Goal: Task Accomplishment & Management: Use online tool/utility

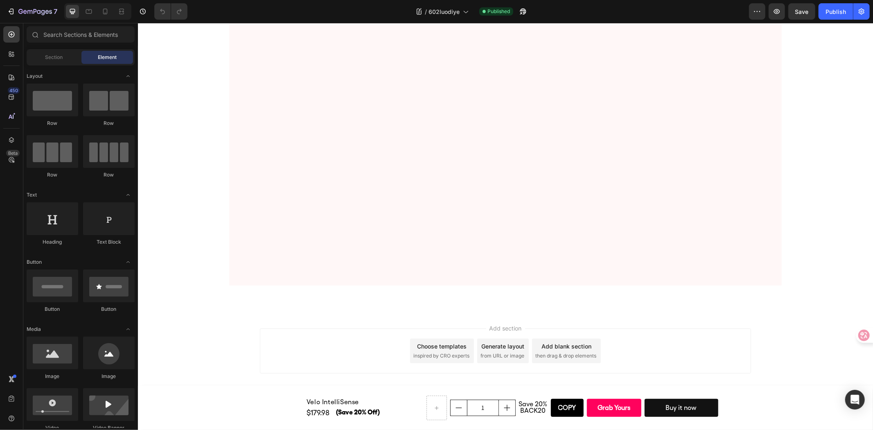
scroll to position [3263, 0]
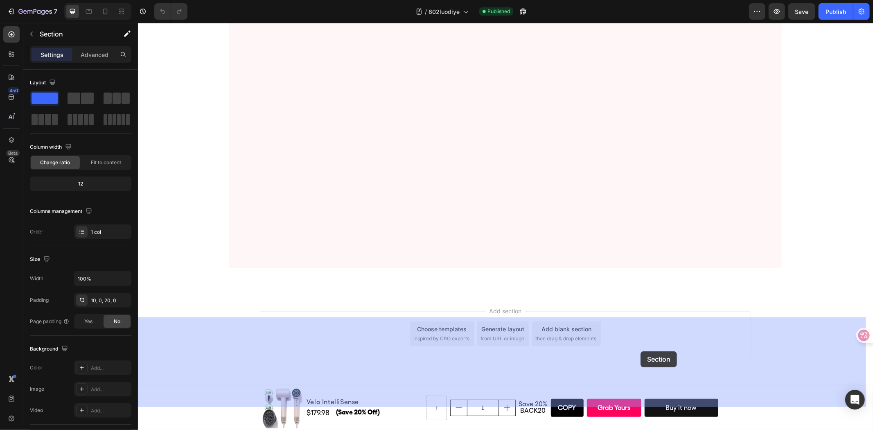
scroll to position [3171, 0]
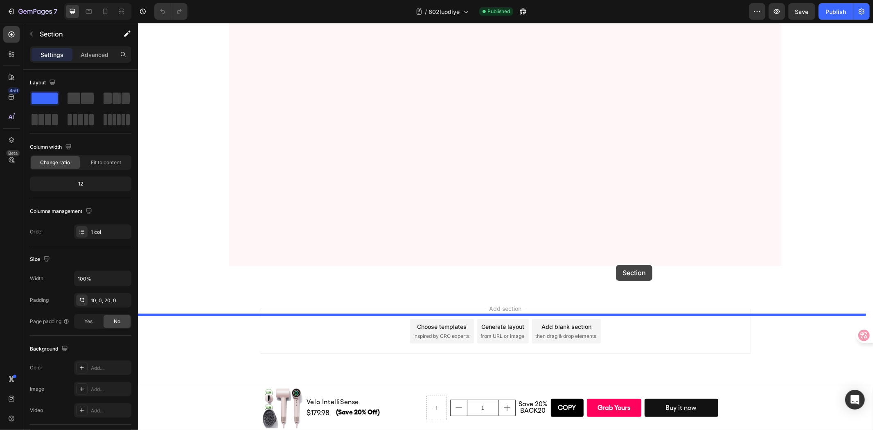
drag, startPoint x: 691, startPoint y: 215, endPoint x: 616, endPoint y: 264, distance: 90.5
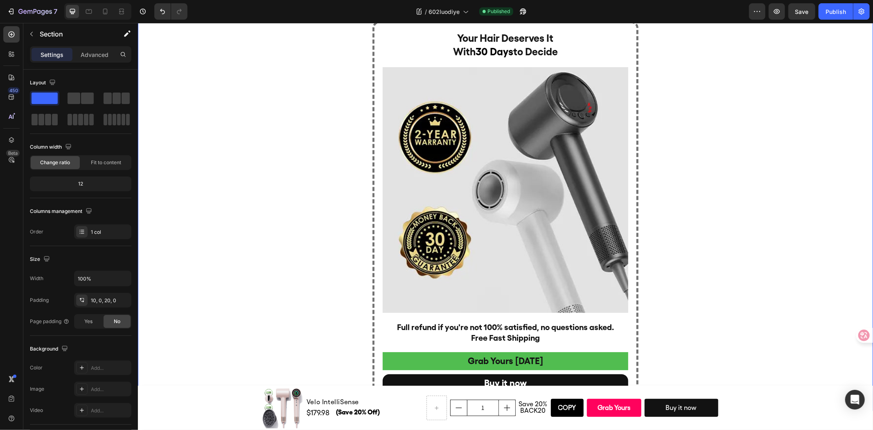
scroll to position [4348, 0]
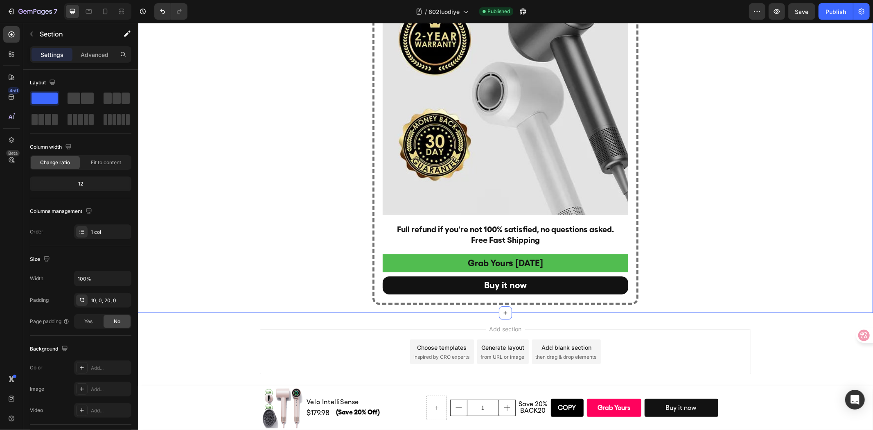
click at [738, 224] on div "Your Hair Deserves It With 30 Days to Decide Heading Image Full refund if you'r…" at bounding box center [505, 113] width 735 height 381
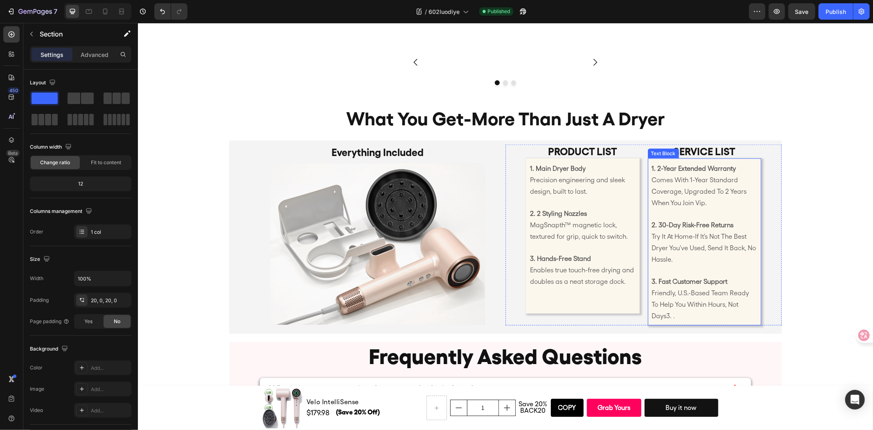
scroll to position [3529, 0]
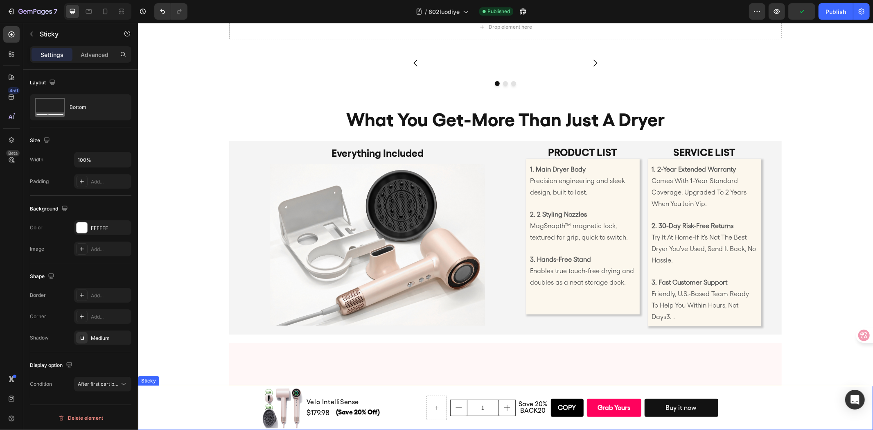
click at [226, 400] on div "Product Images Velo IntelliSense Product Title $179.98 (P) Price (P) Price (Sav…" at bounding box center [505, 407] width 735 height 44
click at [210, 407] on div "Product Images Velo IntelliSense Product Title $179.98 (P) Price (P) Price (Sav…" at bounding box center [505, 407] width 735 height 44
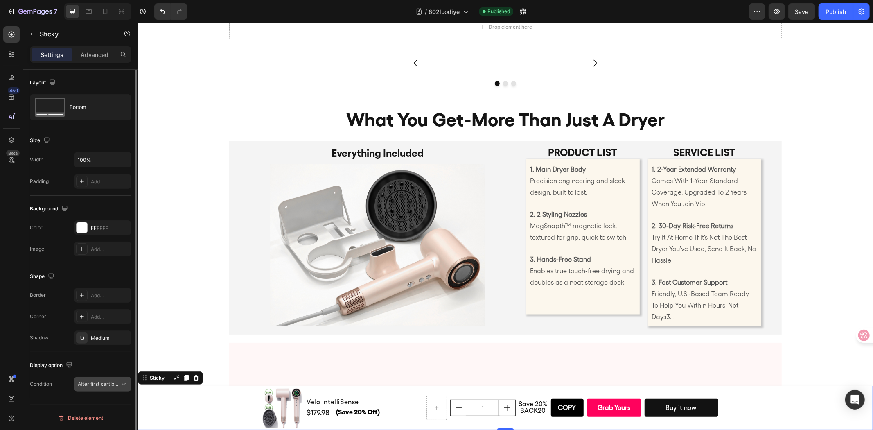
click at [104, 384] on span "After first cart button" at bounding box center [102, 384] width 48 height 6
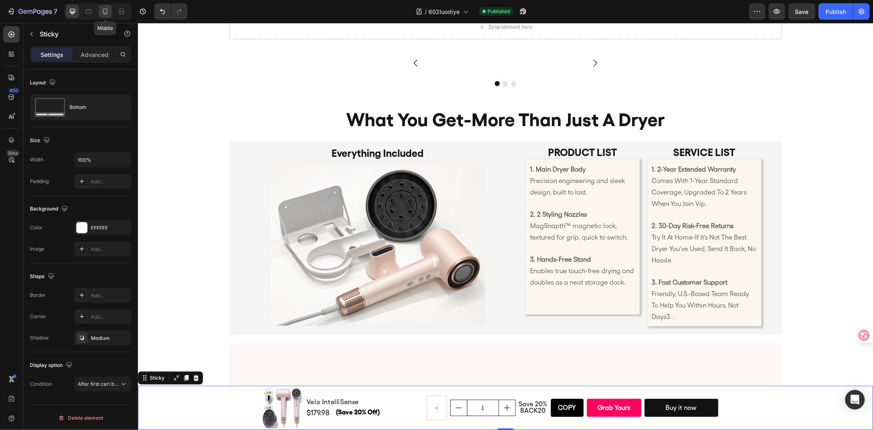
click at [108, 7] on icon at bounding box center [105, 11] width 8 height 8
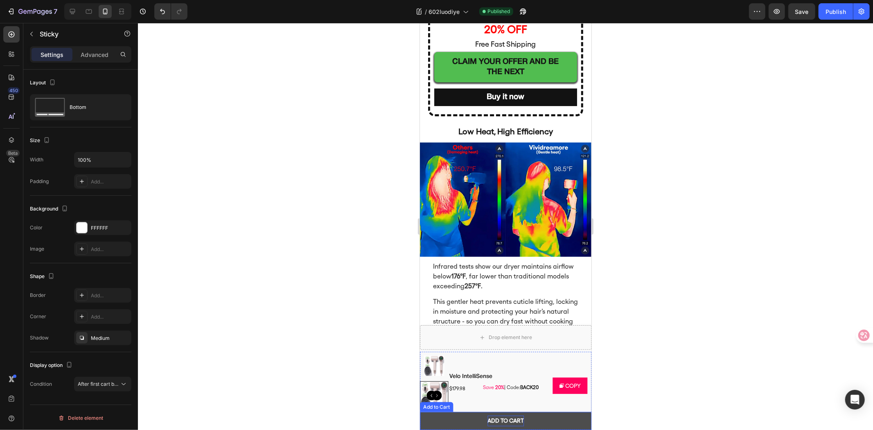
scroll to position [2413, 0]
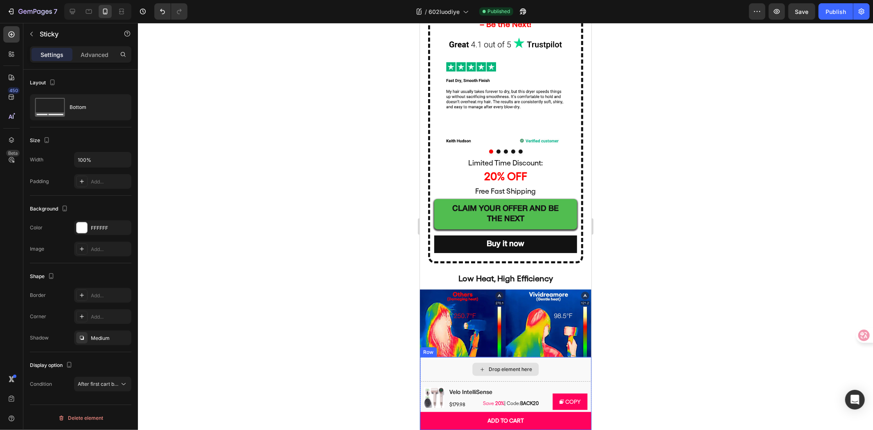
click at [454, 368] on div "Drop element here" at bounding box center [506, 369] width 172 height 25
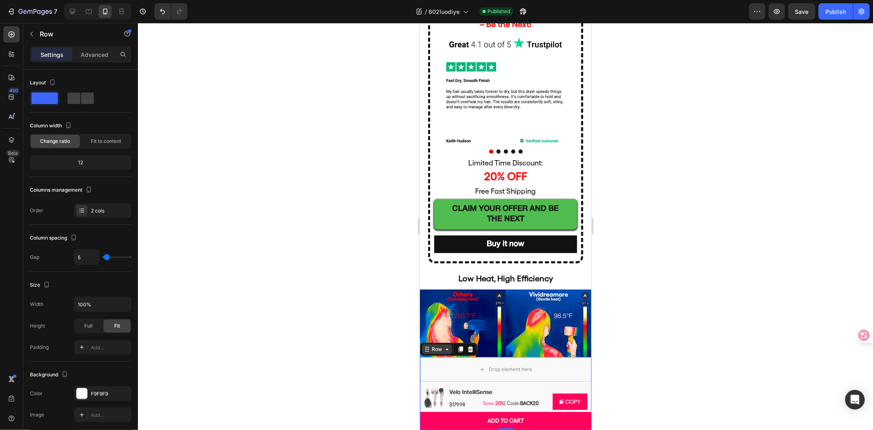
click at [431, 349] on div "Row" at bounding box center [437, 348] width 14 height 7
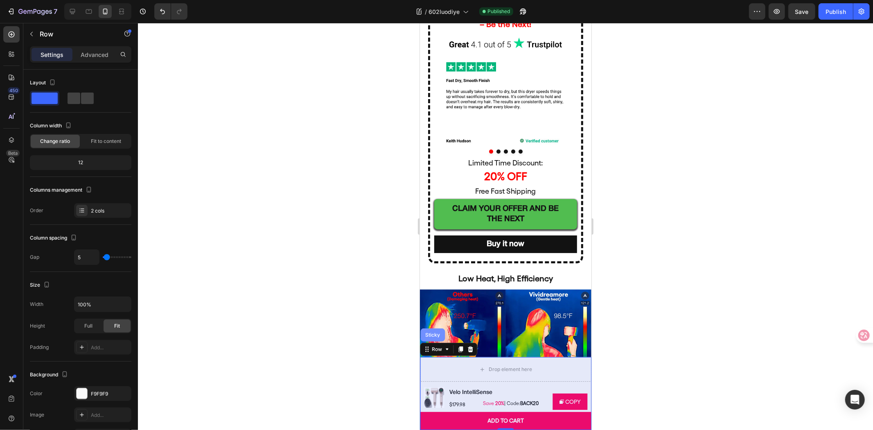
click at [430, 336] on div "Sticky" at bounding box center [432, 334] width 18 height 5
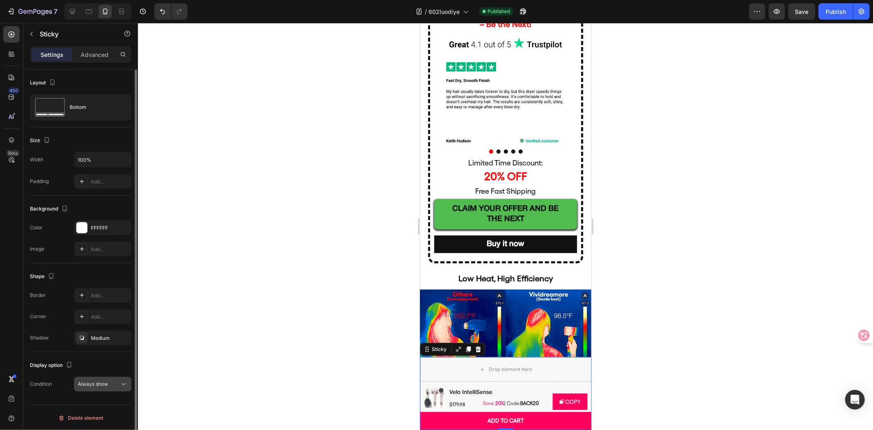
click at [83, 386] on span "Always show" at bounding box center [93, 384] width 30 height 6
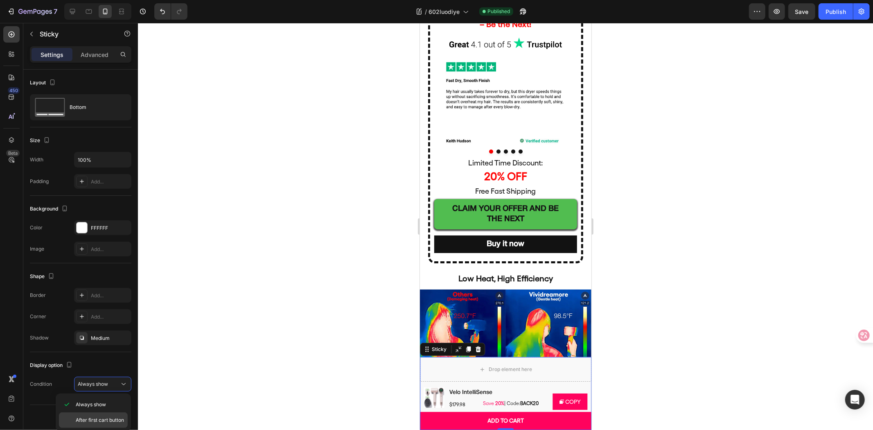
click at [92, 415] on div "After first cart button" at bounding box center [93, 420] width 69 height 16
click at [341, 247] on div at bounding box center [505, 226] width 735 height 407
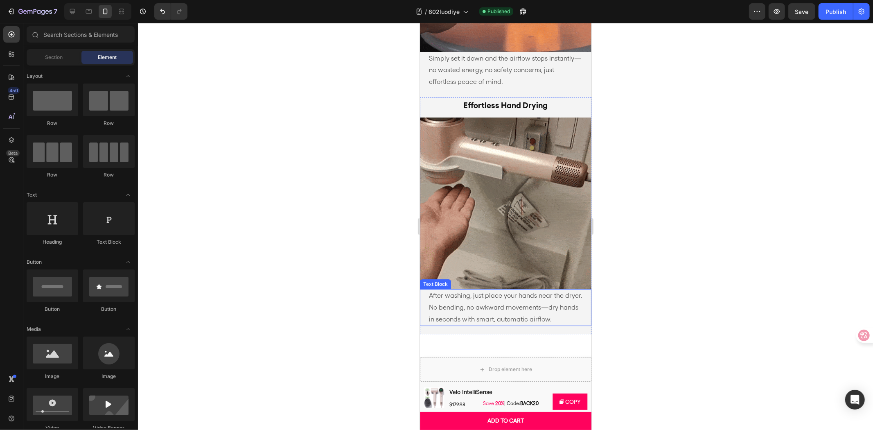
scroll to position [1913, 0]
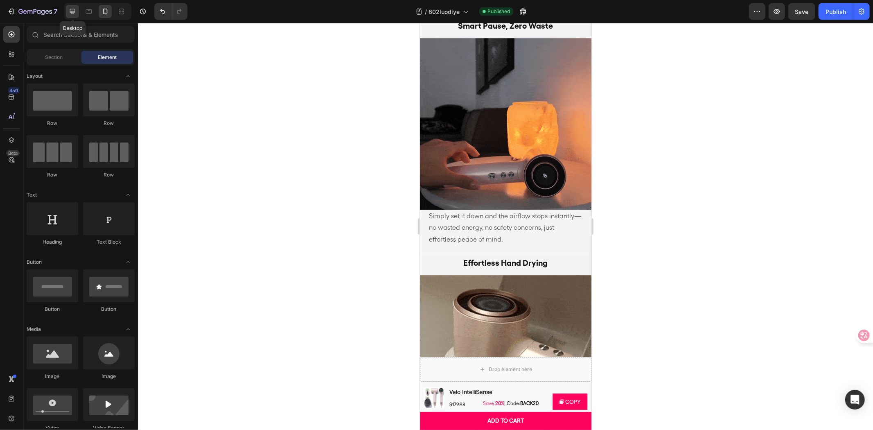
click at [76, 10] on icon at bounding box center [72, 11] width 8 height 8
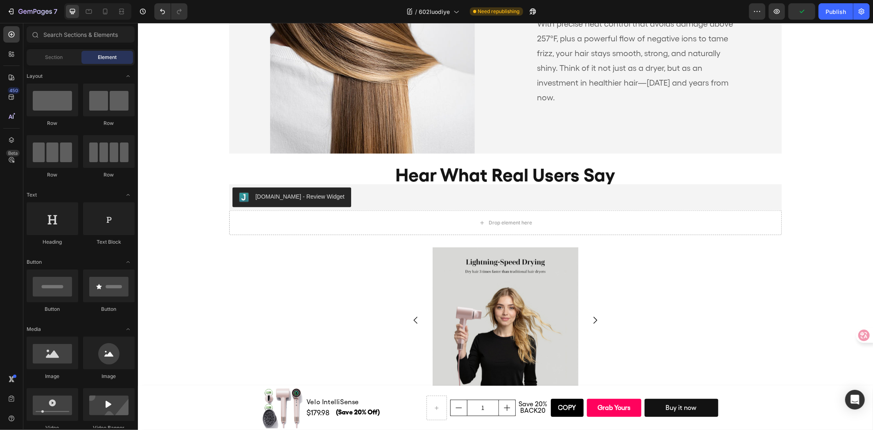
scroll to position [3400, 0]
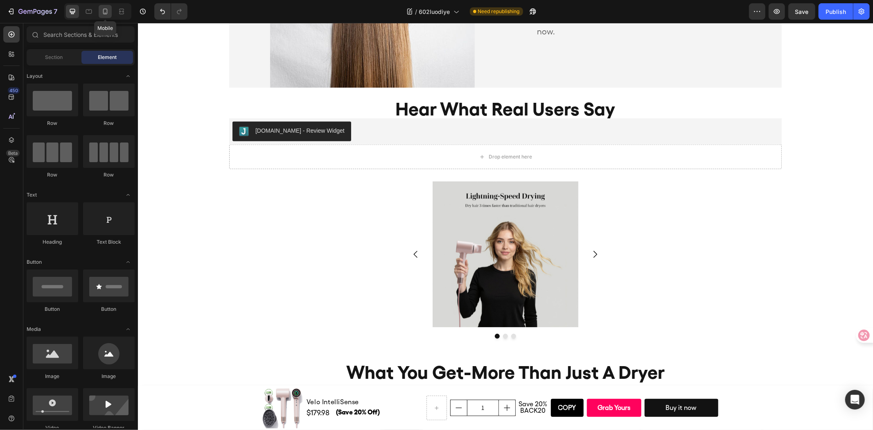
click at [105, 13] on icon at bounding box center [105, 12] width 5 height 6
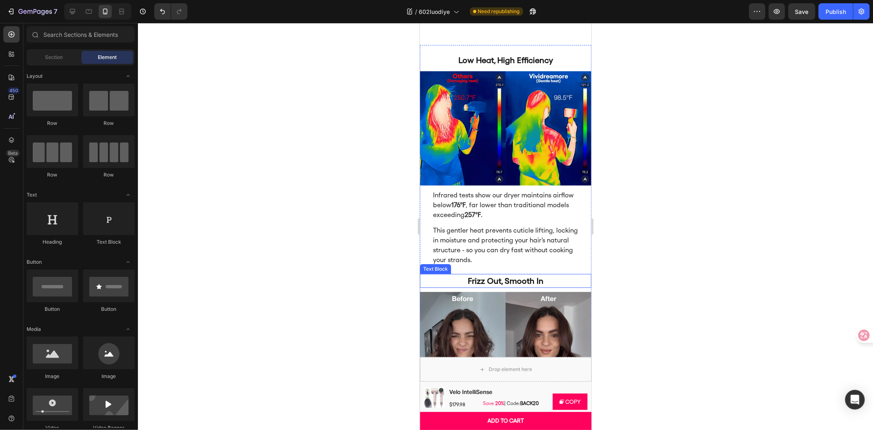
scroll to position [2526, 0]
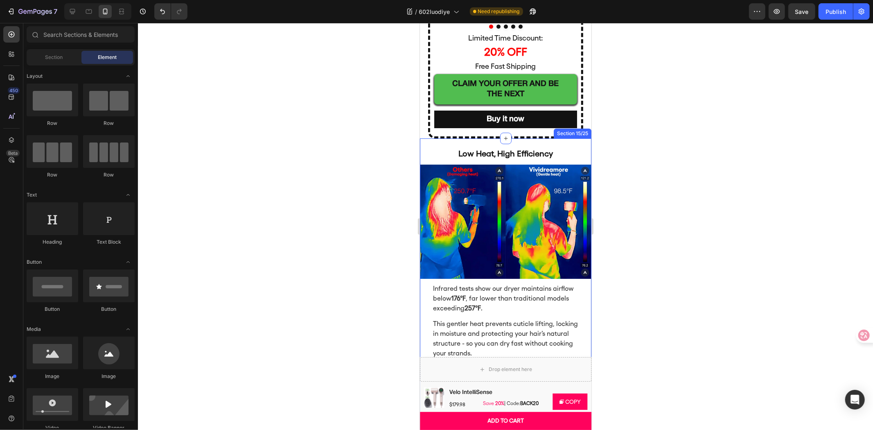
click at [564, 142] on div "Low Heat, High Efficiency Heading Image" at bounding box center [506, 208] width 172 height 140
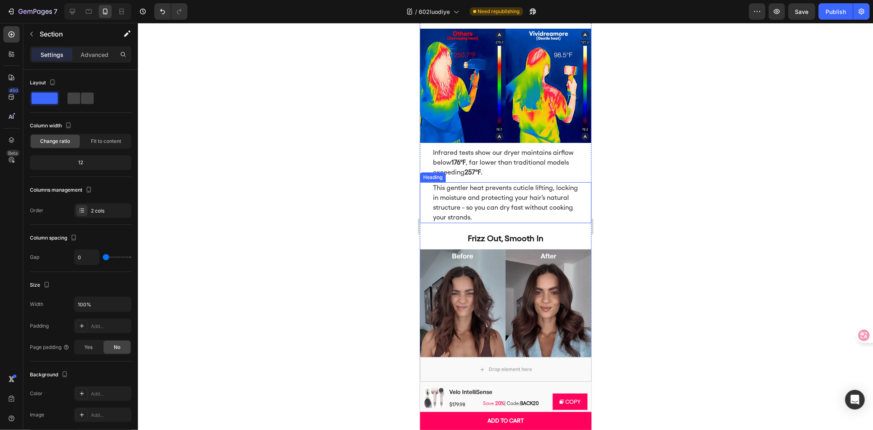
scroll to position [2571, 0]
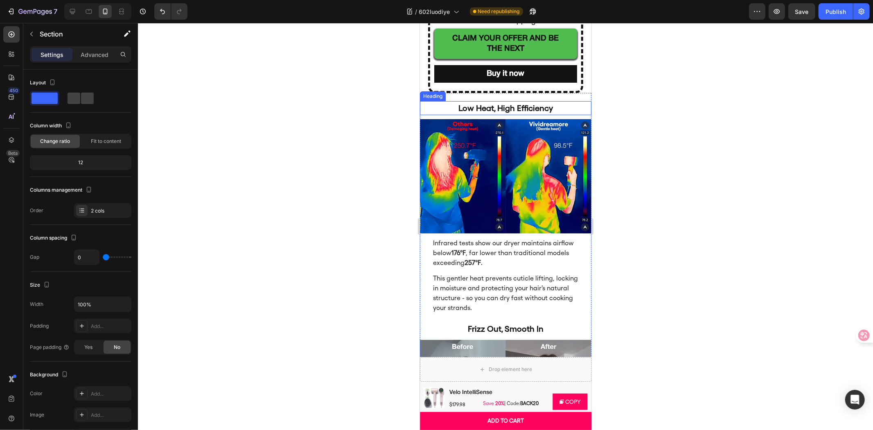
click at [567, 101] on h2 "Low Heat, High Efficiency" at bounding box center [505, 108] width 147 height 14
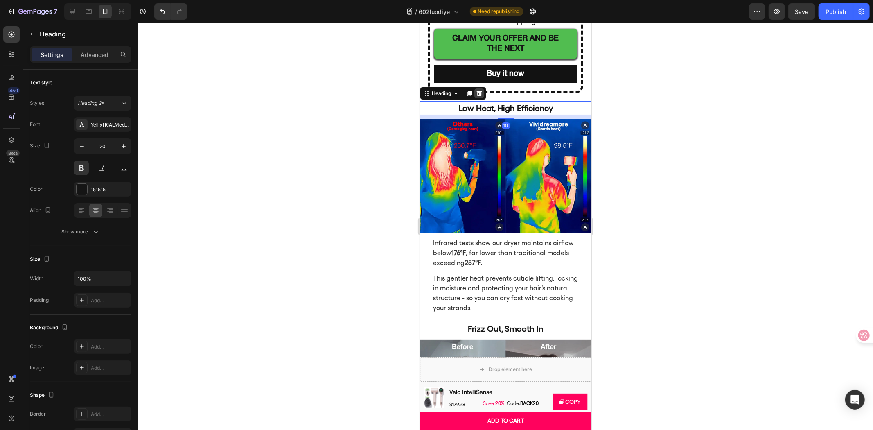
click at [478, 93] on icon at bounding box center [478, 93] width 5 height 6
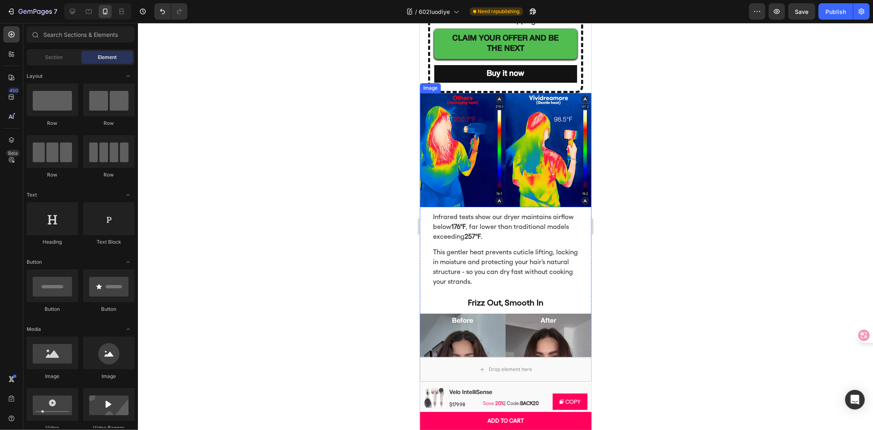
click at [483, 104] on img at bounding box center [506, 150] width 172 height 114
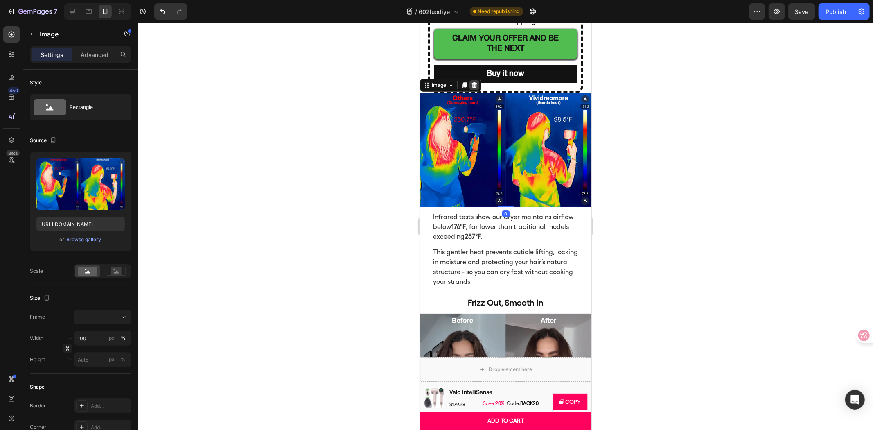
click at [471, 82] on icon at bounding box center [474, 84] width 7 height 7
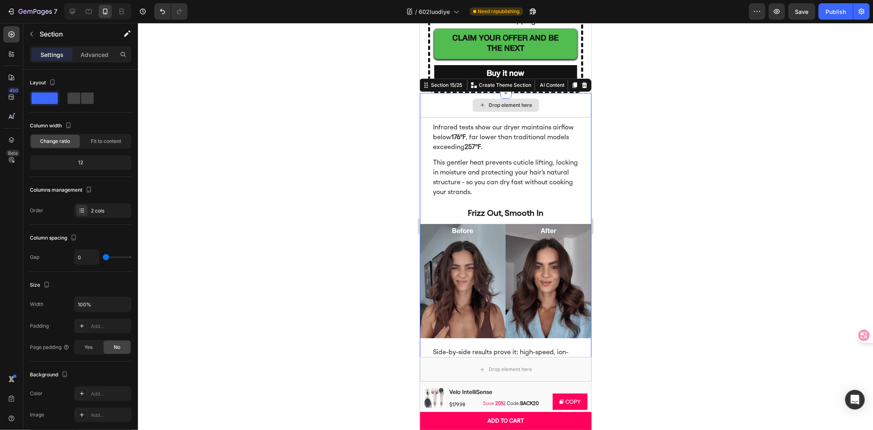
click at [559, 105] on div "Drop element here" at bounding box center [506, 105] width 172 height 25
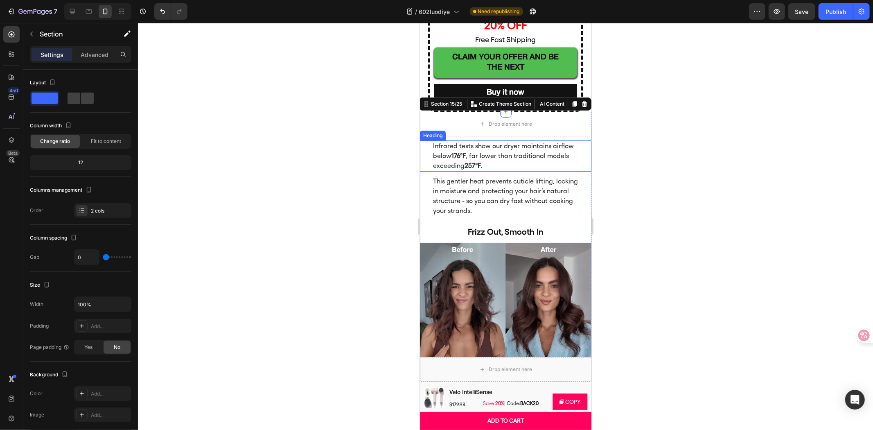
scroll to position [2526, 0]
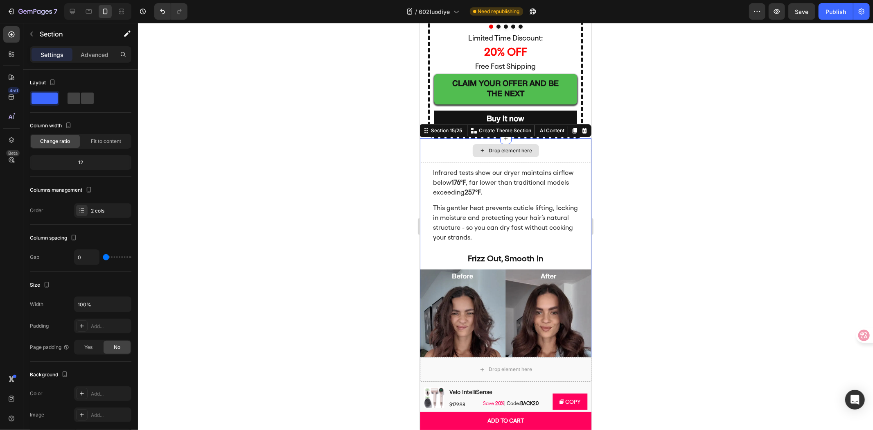
click at [560, 153] on div "Drop element here" at bounding box center [506, 150] width 172 height 25
click at [533, 172] on h2 "Infrared tests show our dryer maintains airflow below 176°F , far lower than tr…" at bounding box center [505, 182] width 147 height 31
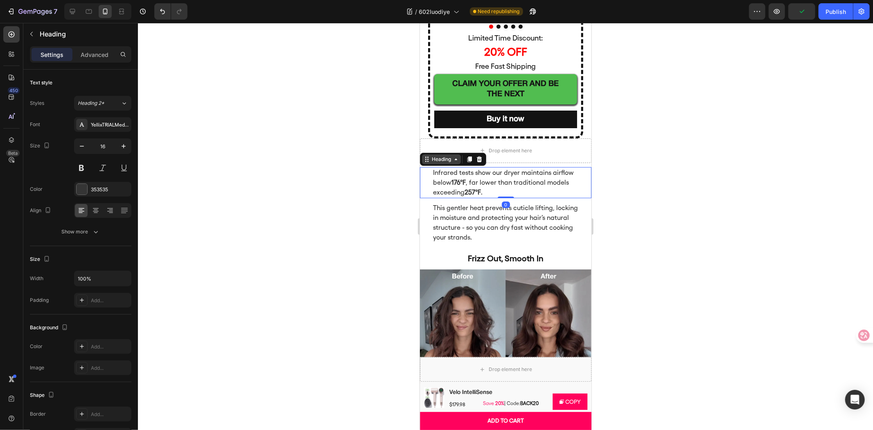
click at [446, 162] on div "Heading" at bounding box center [441, 159] width 39 height 10
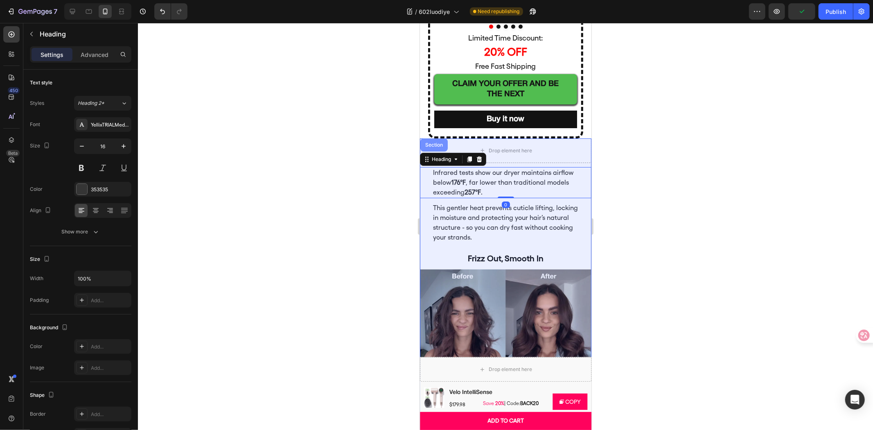
click at [434, 145] on div "Section" at bounding box center [433, 144] width 27 height 13
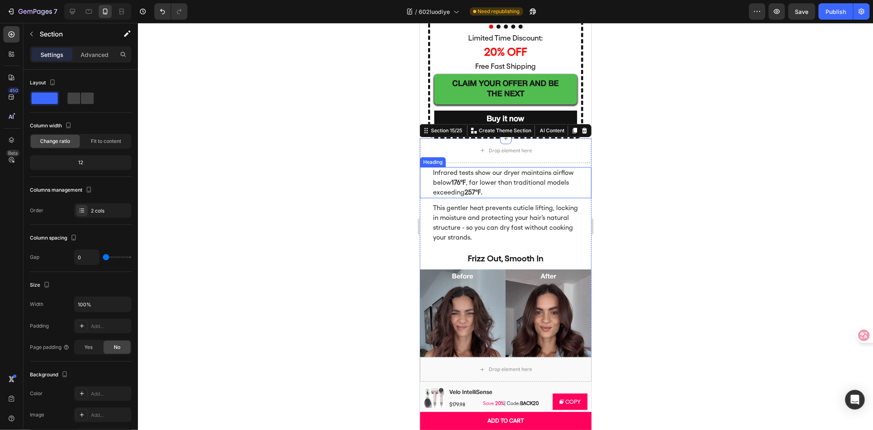
click at [442, 178] on h2 "Infrared tests show our dryer maintains airflow below 176°F , far lower than tr…" at bounding box center [505, 182] width 147 height 31
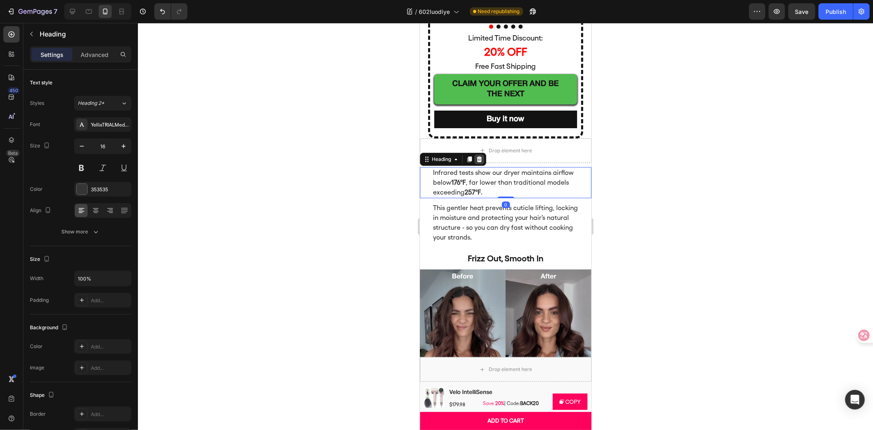
click at [479, 156] on icon at bounding box center [479, 159] width 7 height 7
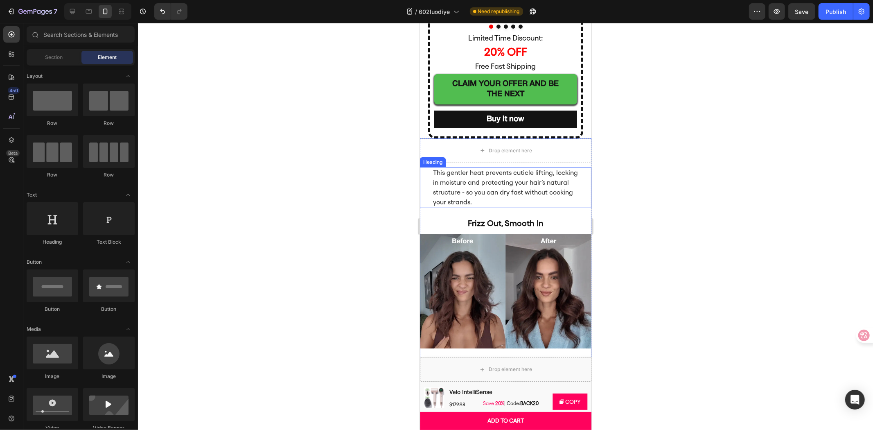
click at [484, 178] on h2 "This gentler heat prevents cuticle lifting, locking in moisture and protecting …" at bounding box center [505, 187] width 147 height 41
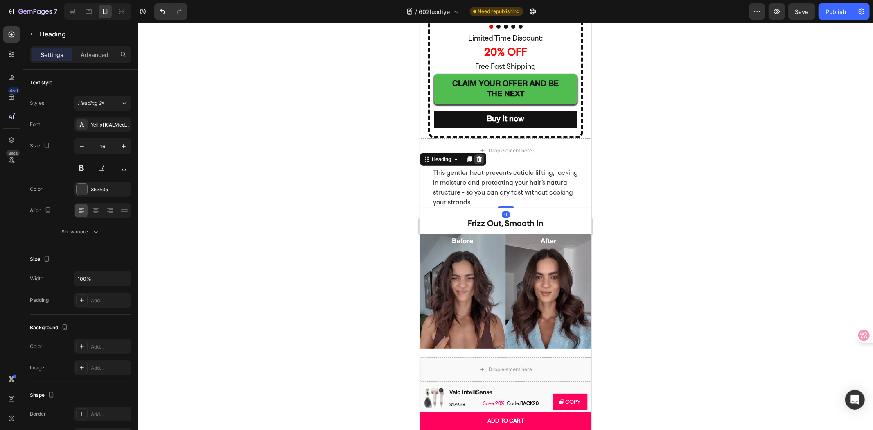
click at [478, 160] on icon at bounding box center [478, 159] width 5 height 6
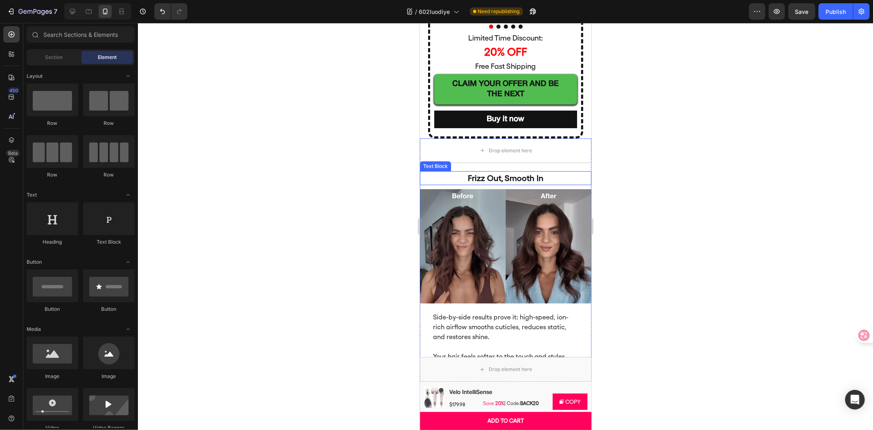
click at [526, 176] on p "Frizz Out, Smooth In" at bounding box center [505, 178] width 145 height 12
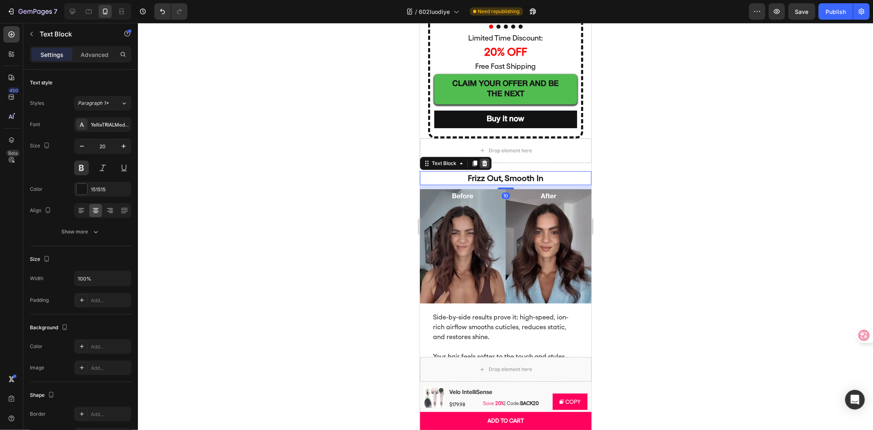
click at [481, 161] on icon at bounding box center [484, 163] width 7 height 7
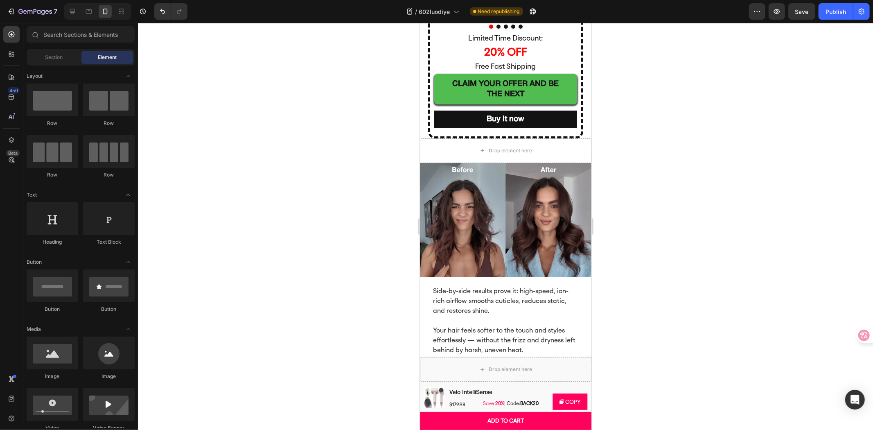
click at [499, 180] on img at bounding box center [506, 220] width 172 height 114
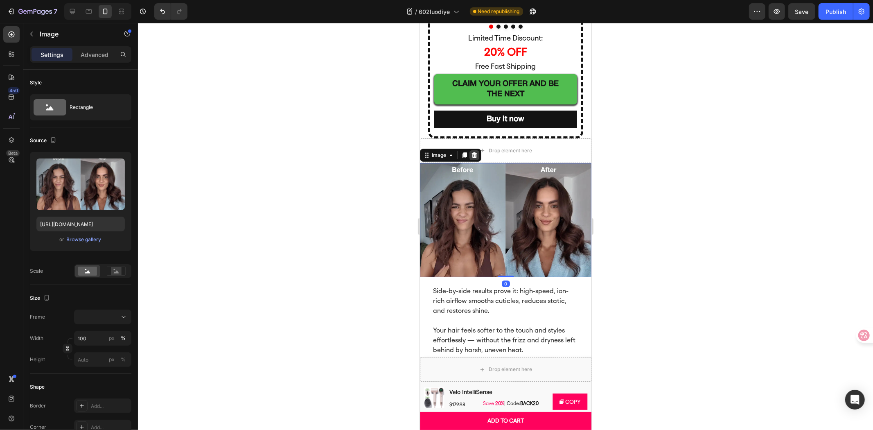
click at [475, 150] on div at bounding box center [474, 155] width 10 height 10
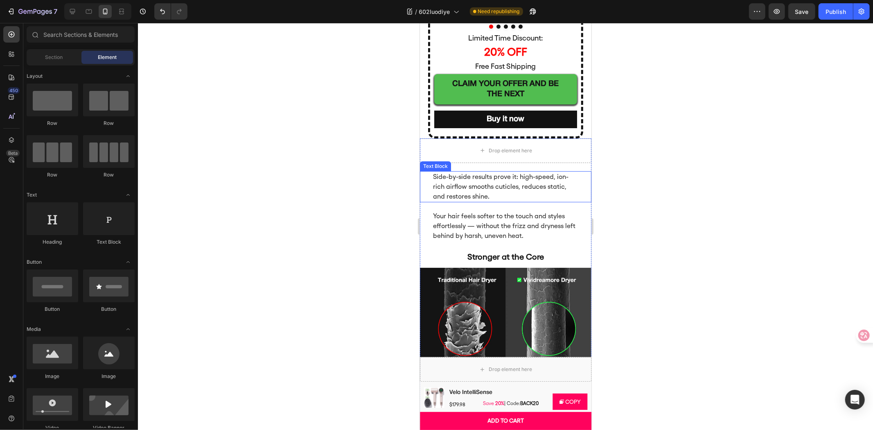
click at [504, 185] on p "Side-by-side results prove it: high-speed, ion-rich airflow smooths cuticles, r…" at bounding box center [505, 186] width 145 height 29
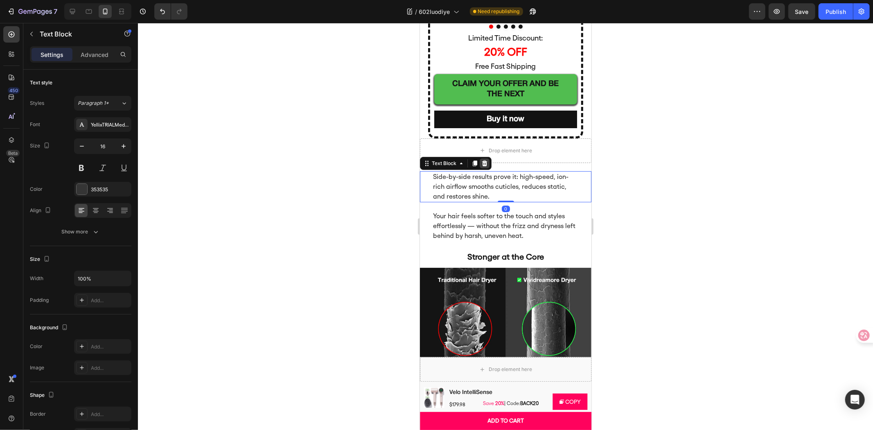
click at [481, 161] on icon at bounding box center [484, 163] width 7 height 7
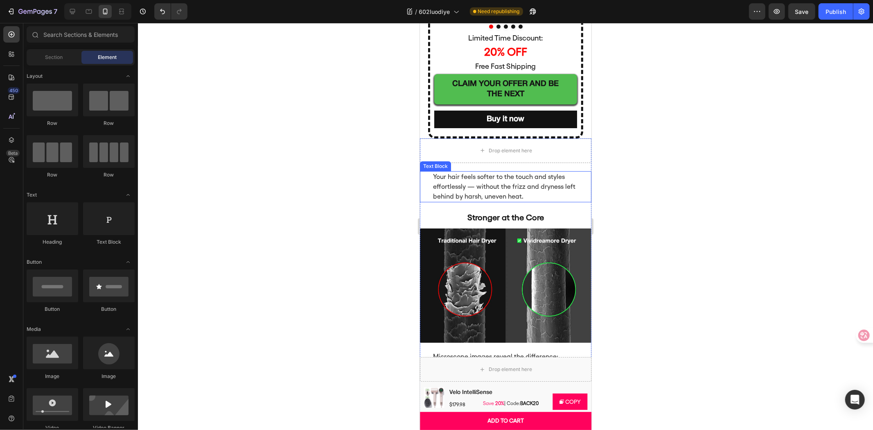
click at [510, 181] on p "Your hair feels softer to the touch and styles effortlessly — without the frizz…" at bounding box center [505, 186] width 145 height 29
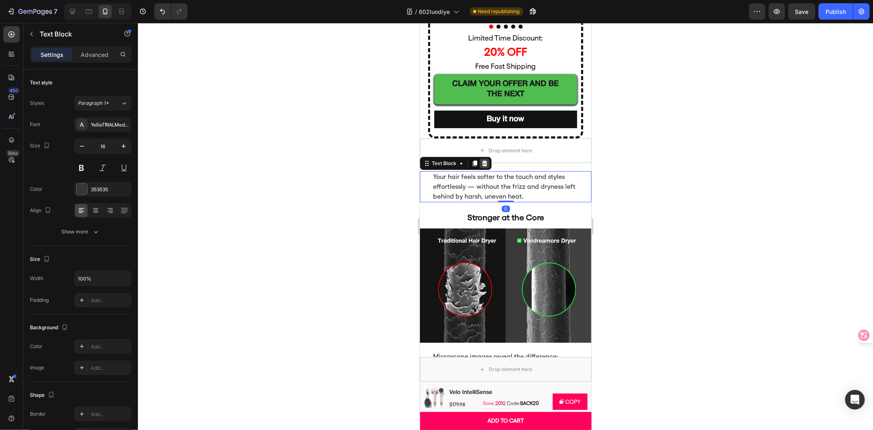
click at [486, 163] on icon at bounding box center [484, 163] width 7 height 7
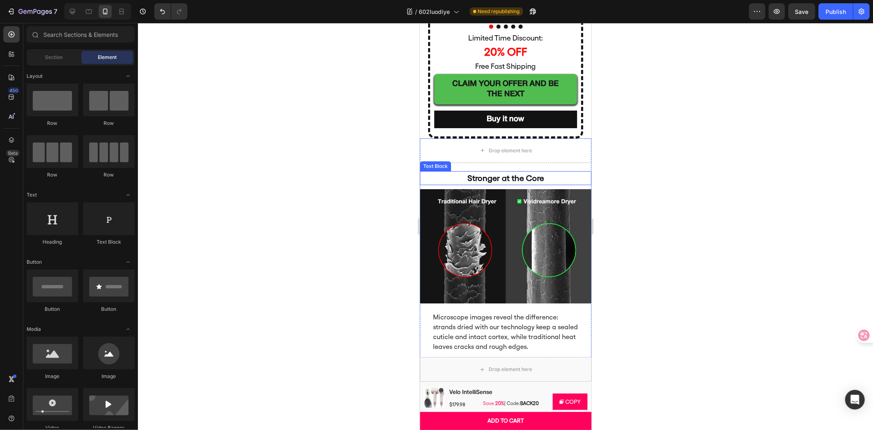
click at [541, 173] on p "Stronger at the Core" at bounding box center [505, 178] width 145 height 12
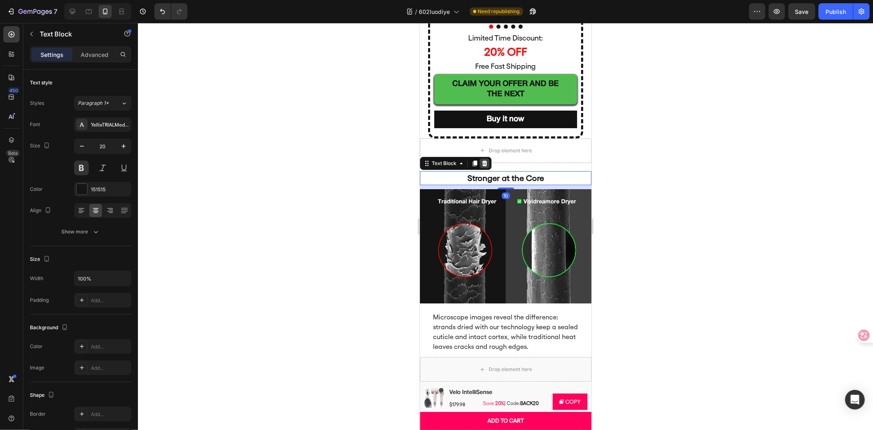
click at [486, 161] on icon at bounding box center [484, 163] width 5 height 6
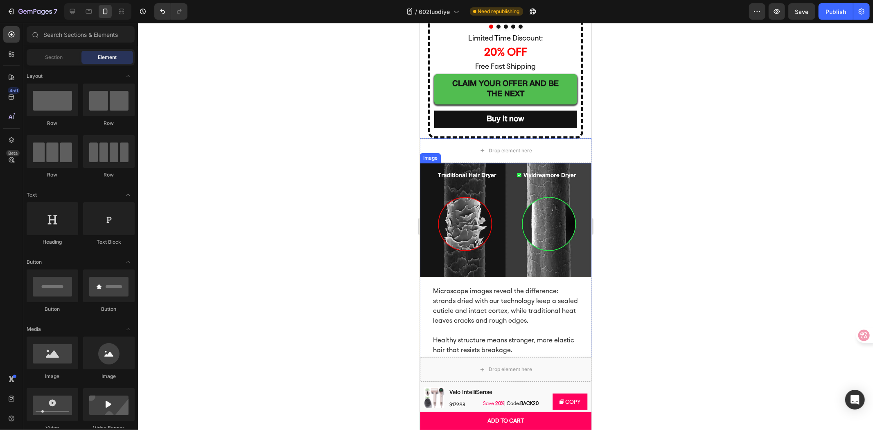
click at [573, 184] on img at bounding box center [506, 220] width 172 height 114
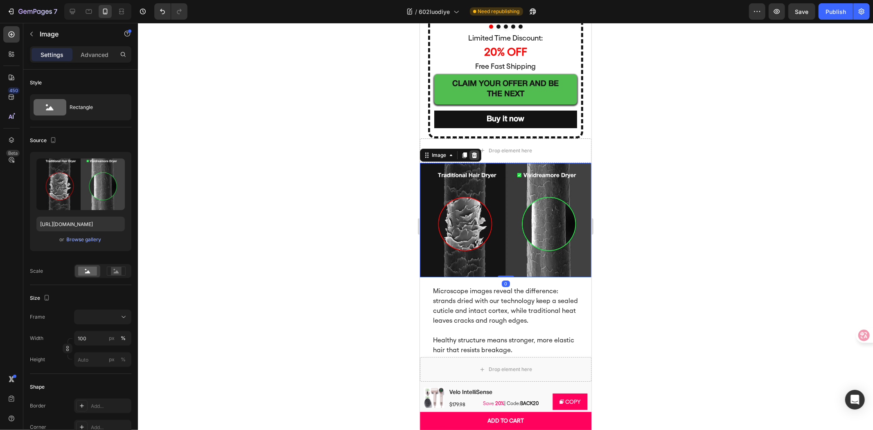
click at [471, 156] on icon at bounding box center [474, 154] width 7 height 7
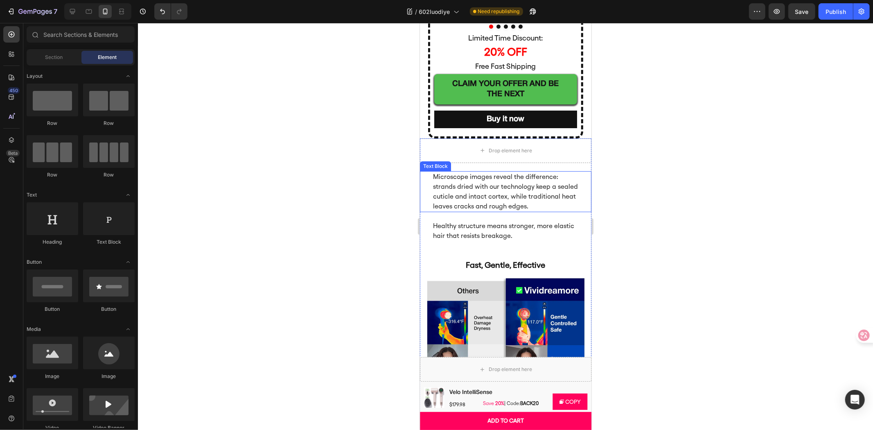
click at [515, 174] on p "Microscope images reveal the difference: strands dried with our technology keep…" at bounding box center [505, 191] width 145 height 39
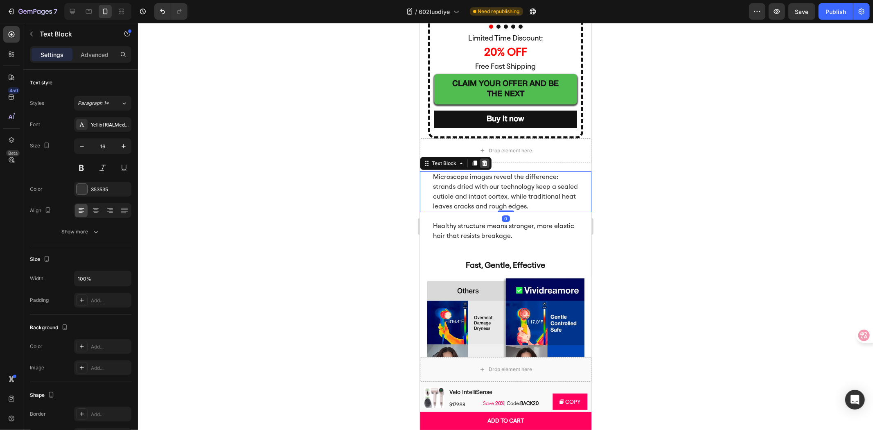
click at [483, 161] on icon at bounding box center [484, 163] width 5 height 6
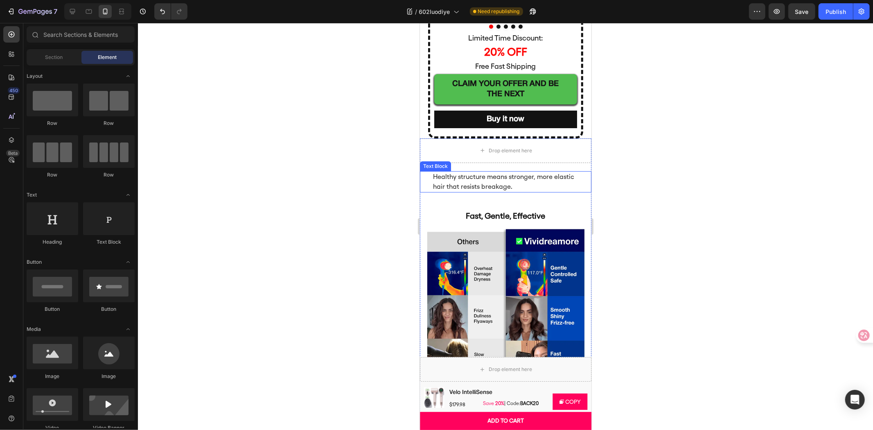
click at [558, 180] on p "Healthy structure means stronger, more elastic hair that resists breakage." at bounding box center [505, 182] width 145 height 20
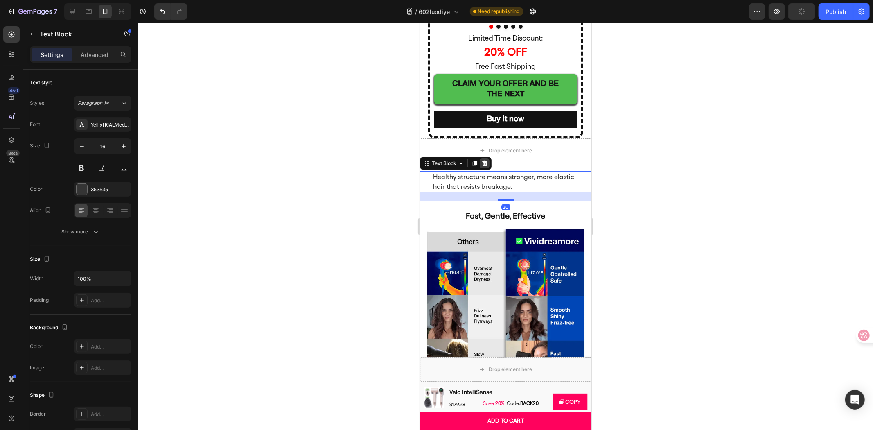
click at [486, 161] on icon at bounding box center [484, 163] width 5 height 6
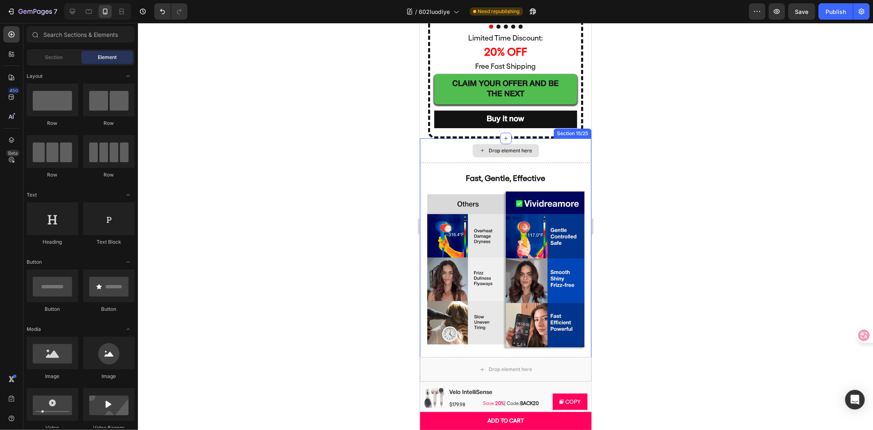
click at [552, 153] on div "Drop element here" at bounding box center [506, 150] width 172 height 25
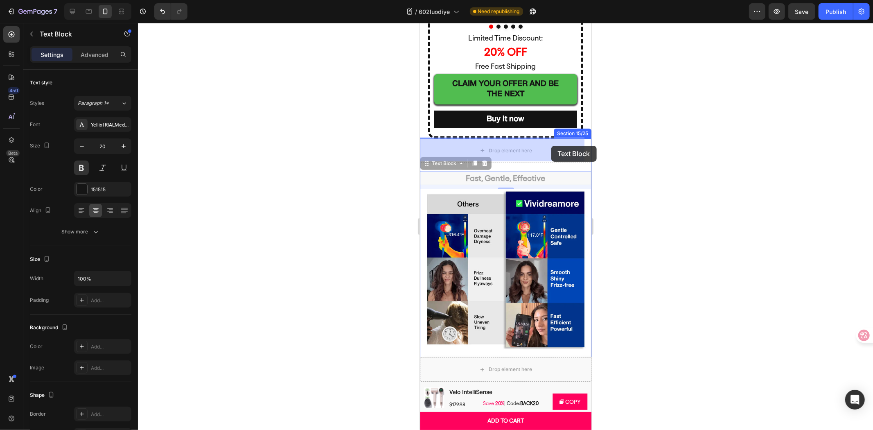
drag, startPoint x: 556, startPoint y: 177, endPoint x: 552, endPoint y: 148, distance: 28.9
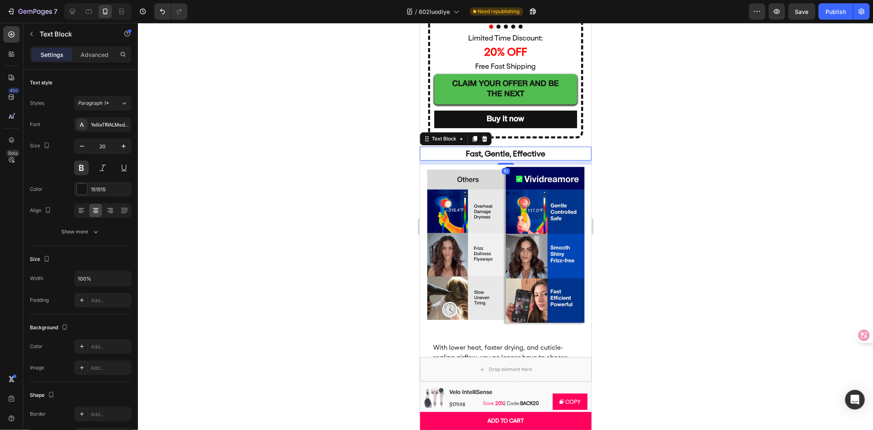
click at [636, 218] on div at bounding box center [505, 226] width 735 height 407
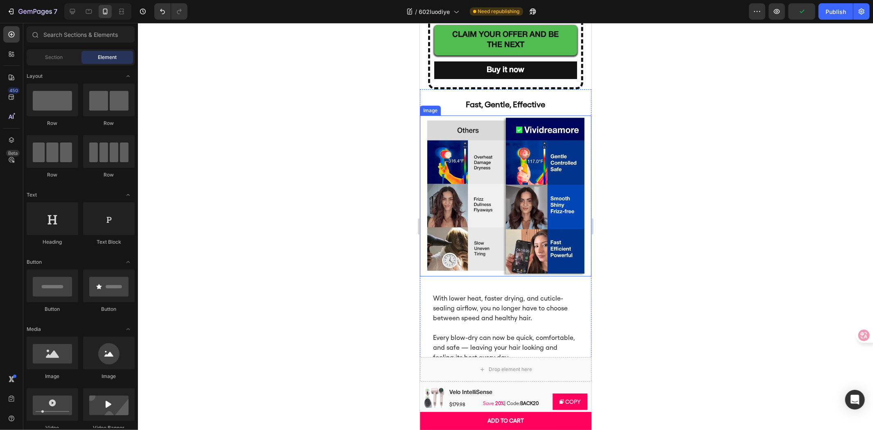
scroll to position [2662, 0]
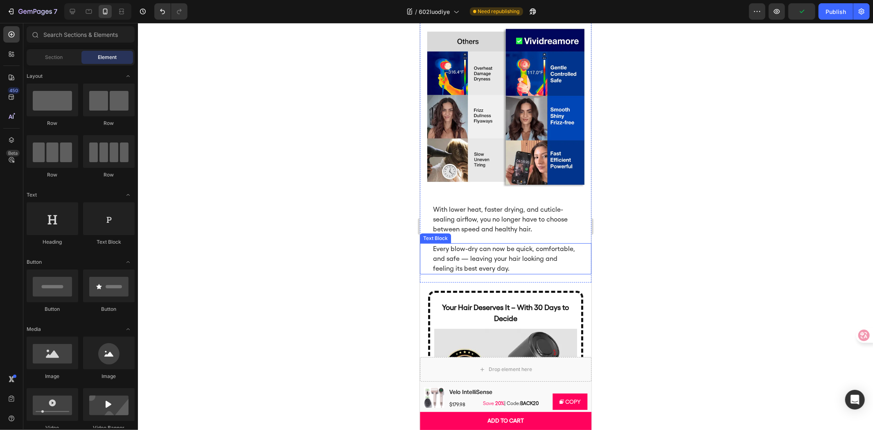
click at [555, 246] on p "Every blow-dry can now be quick, comfortable, and safe — leaving your hair look…" at bounding box center [505, 258] width 145 height 29
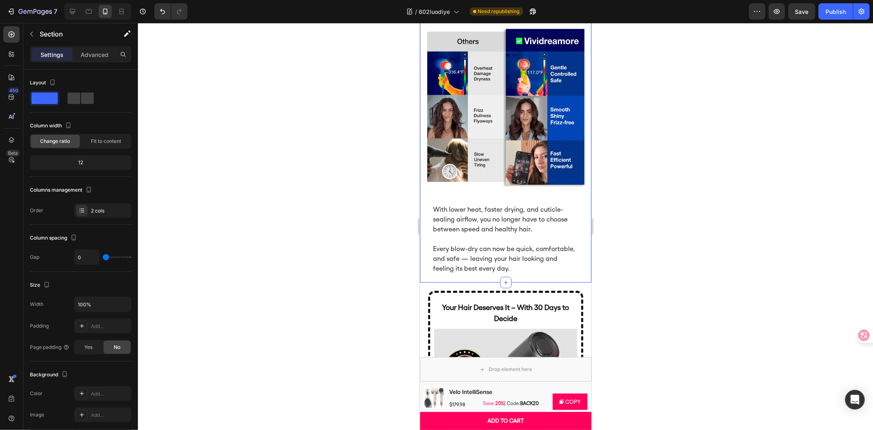
click at [516, 181] on div "Image With lower heat, faster drying, and cuticle-sealing airflow, you no longe…" at bounding box center [506, 154] width 172 height 256
click at [526, 162] on img at bounding box center [506, 106] width 172 height 161
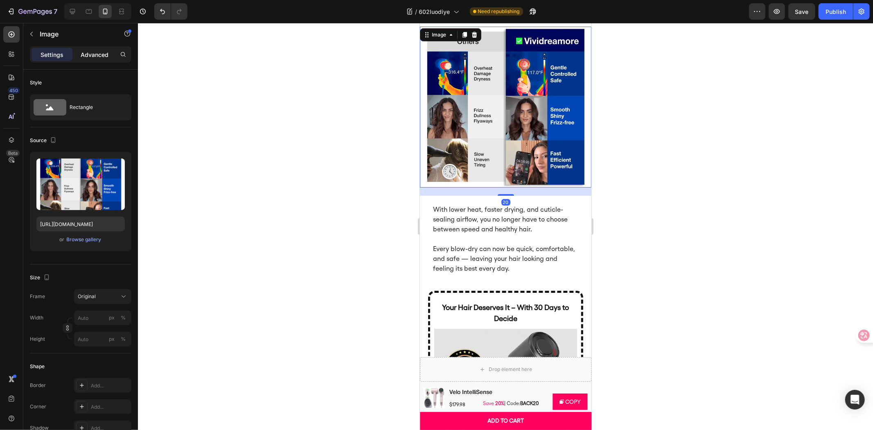
click at [101, 50] on p "Advanced" at bounding box center [95, 54] width 28 height 9
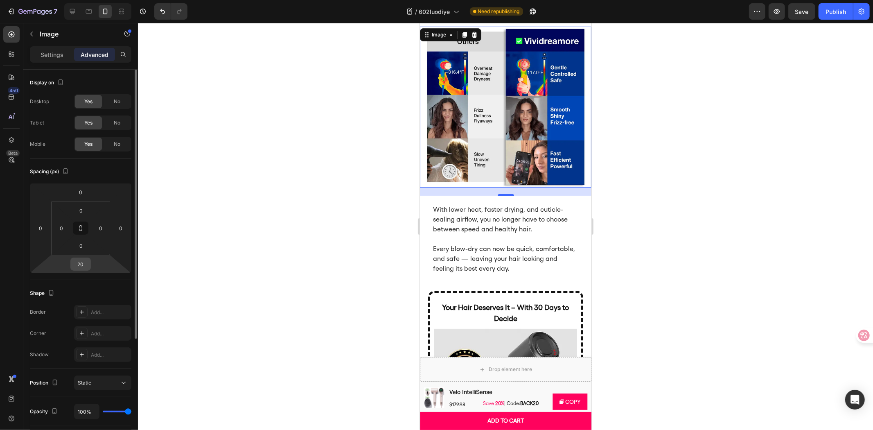
click at [84, 258] on input "20" at bounding box center [80, 264] width 16 height 12
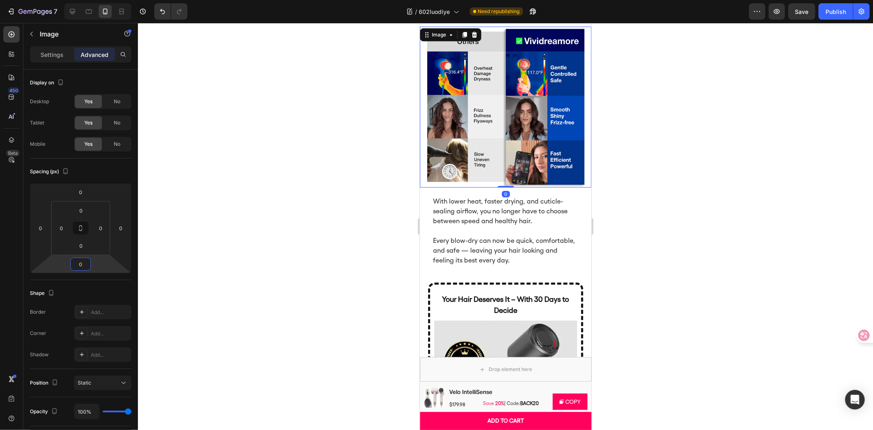
click at [224, 190] on div at bounding box center [505, 226] width 735 height 407
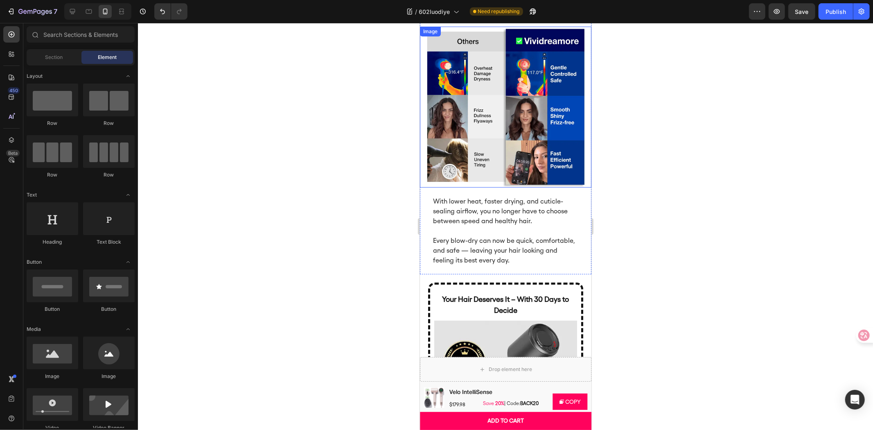
click at [490, 203] on p "With lower heat, faster drying, and cuticle-sealing airflow, you no longer have…" at bounding box center [505, 210] width 145 height 29
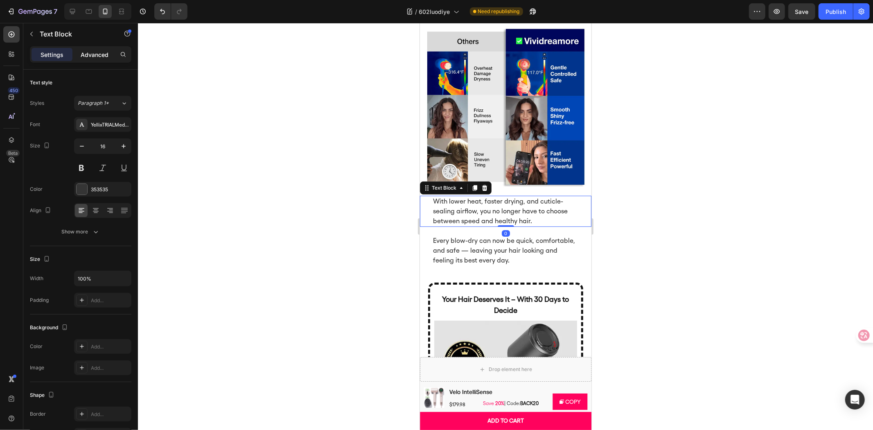
click at [93, 54] on p "Advanced" at bounding box center [95, 54] width 28 height 9
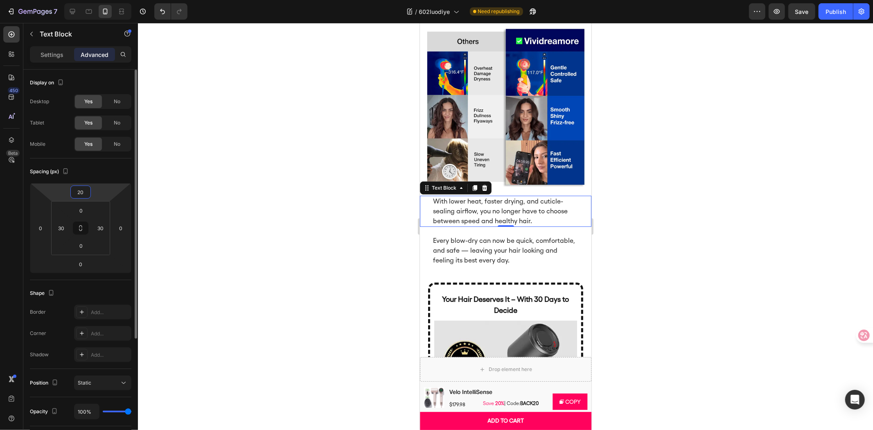
click at [85, 186] on input "20" at bounding box center [80, 192] width 16 height 12
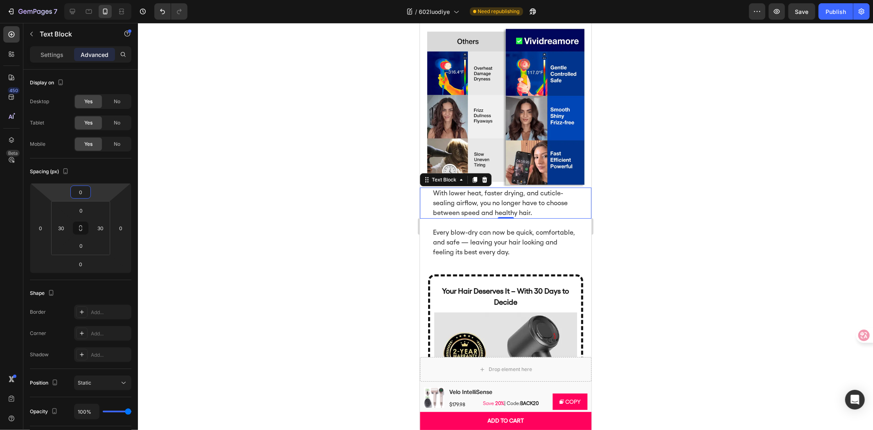
click at [262, 153] on div at bounding box center [505, 226] width 735 height 407
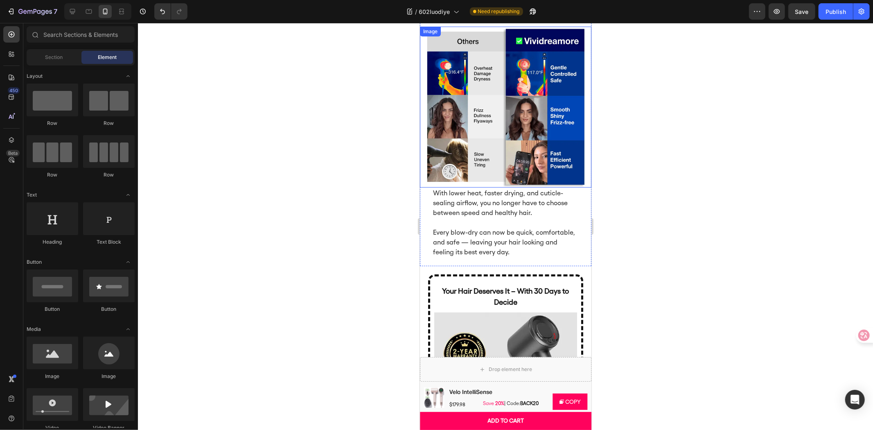
click at [553, 137] on img at bounding box center [506, 106] width 172 height 161
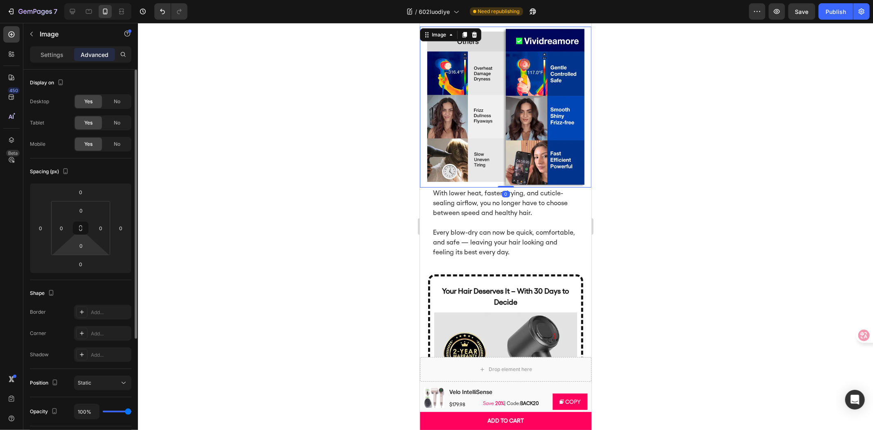
click at [83, 0] on html "7 Version history / 602luodiye Need republishing Preview Save Publish 450 Beta …" at bounding box center [436, 0] width 873 height 0
type input "20"
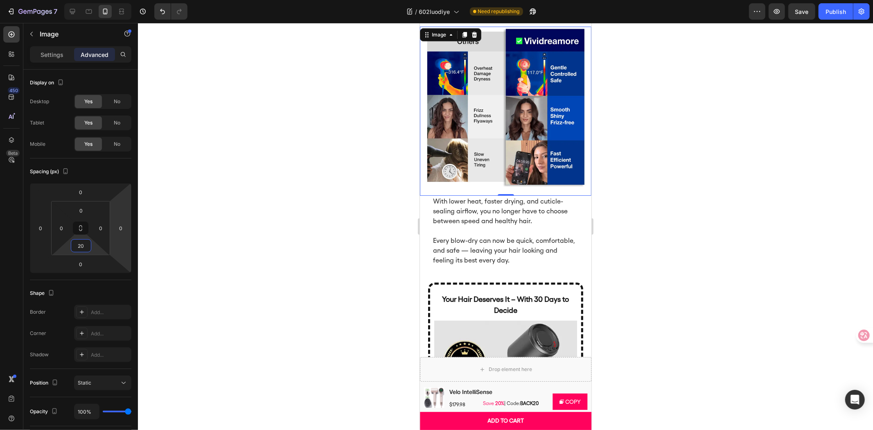
click at [271, 189] on div at bounding box center [505, 226] width 735 height 407
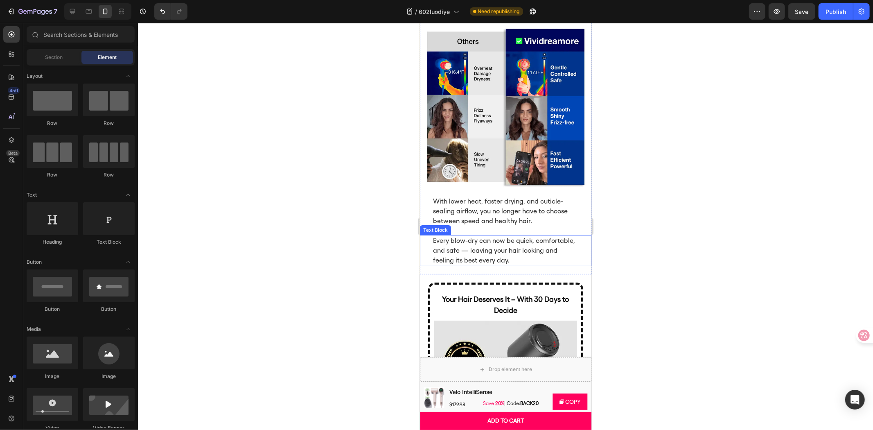
click at [536, 235] on p "Every blow-dry can now be quick, comfortable, and safe — leaving your hair look…" at bounding box center [505, 249] width 145 height 29
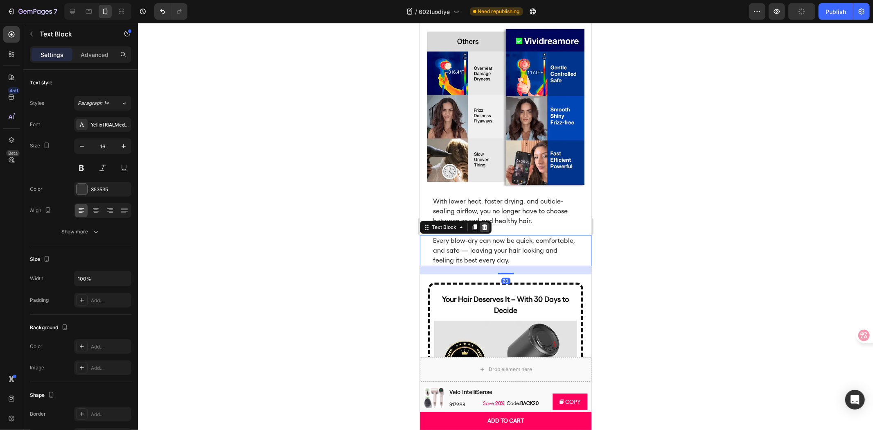
click at [483, 224] on icon at bounding box center [484, 227] width 5 height 6
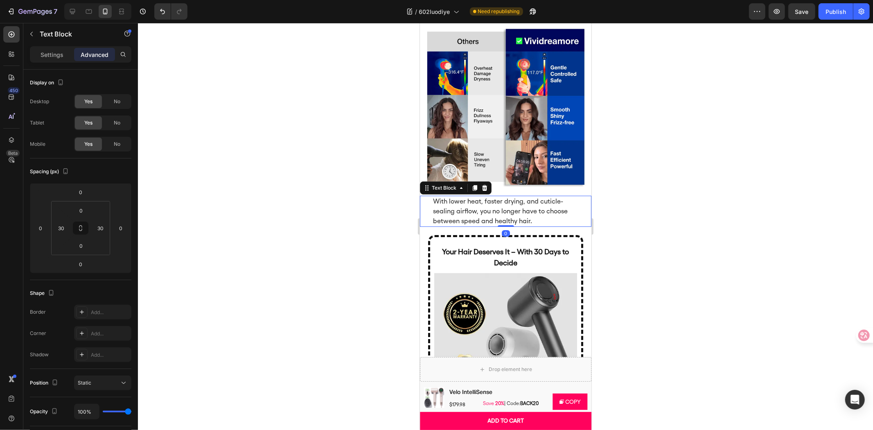
drag, startPoint x: 552, startPoint y: 200, endPoint x: 1012, endPoint y: 218, distance: 460.4
click at [552, 200] on p "With lower heat, faster drying, and cuticle-sealing airflow, you no longer have…" at bounding box center [505, 210] width 145 height 29
click at [664, 196] on div at bounding box center [505, 226] width 735 height 407
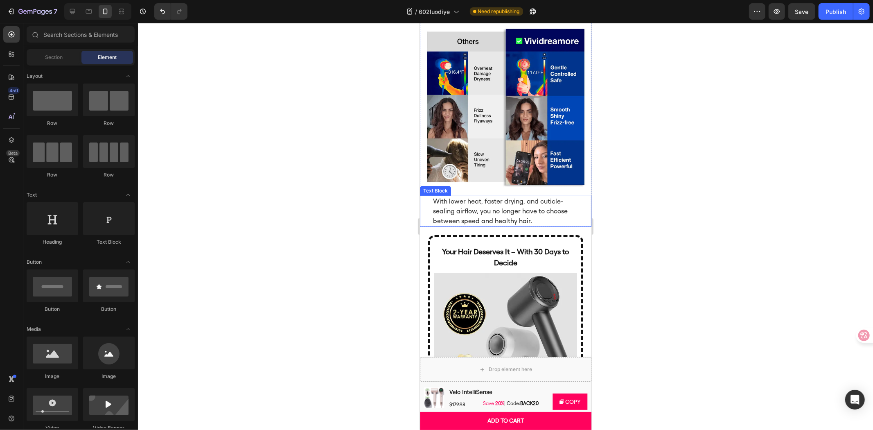
click at [516, 215] on p "With lower heat, faster drying, and cuticle-sealing airflow, you no longer have…" at bounding box center [505, 210] width 145 height 29
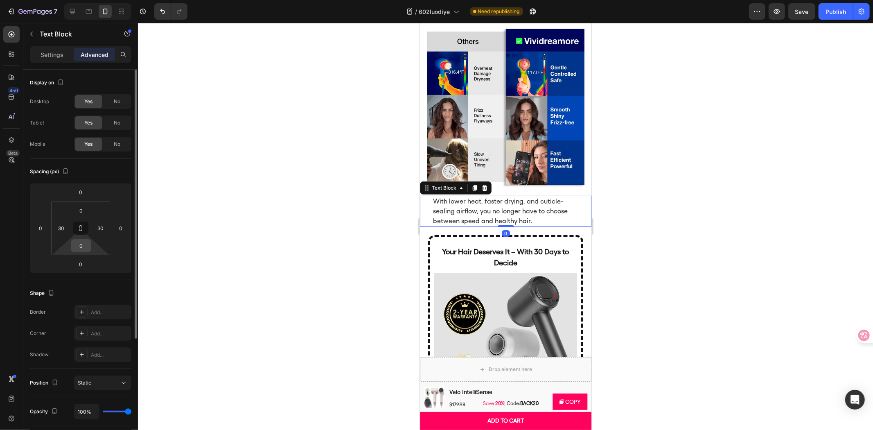
click at [86, 242] on input "0" at bounding box center [81, 245] width 16 height 12
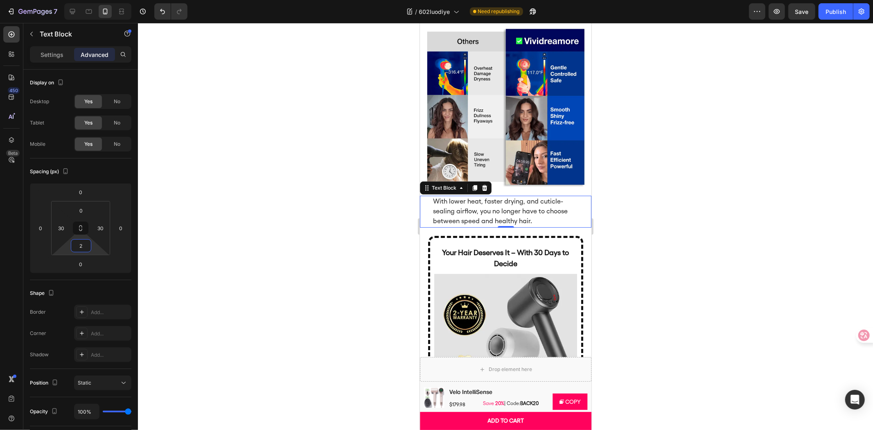
type input "20"
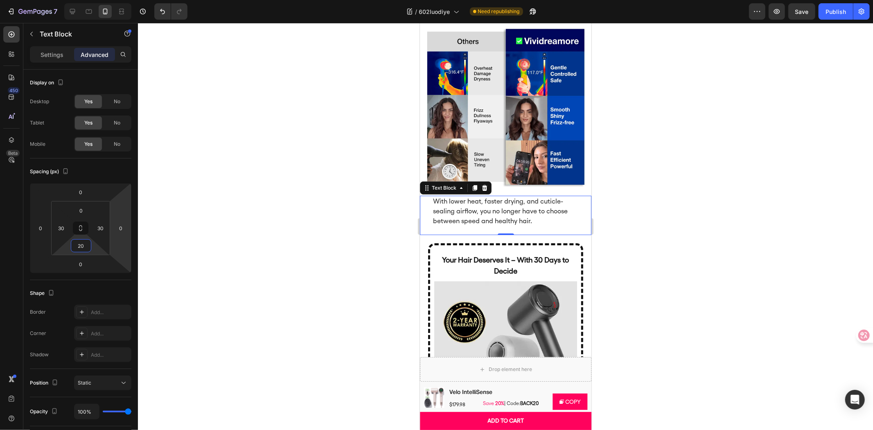
click at [258, 211] on div at bounding box center [505, 226] width 735 height 407
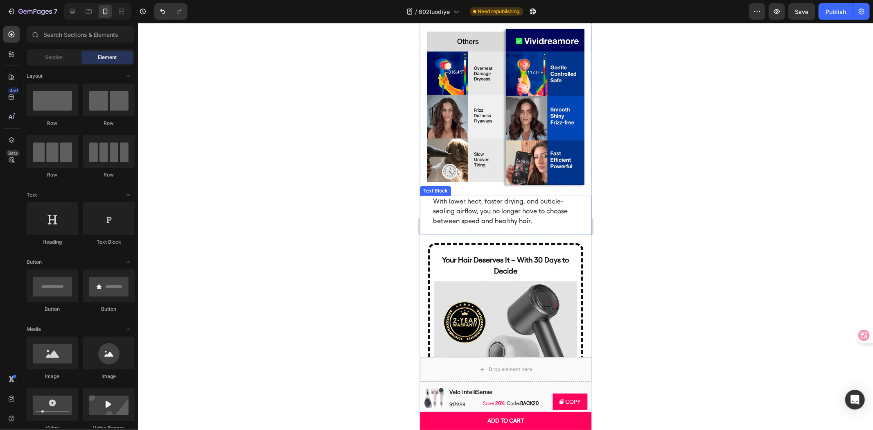
click at [454, 225] on div "With lower heat, faster drying, and cuticle-sealing airflow, you no longer have…" at bounding box center [506, 214] width 172 height 39
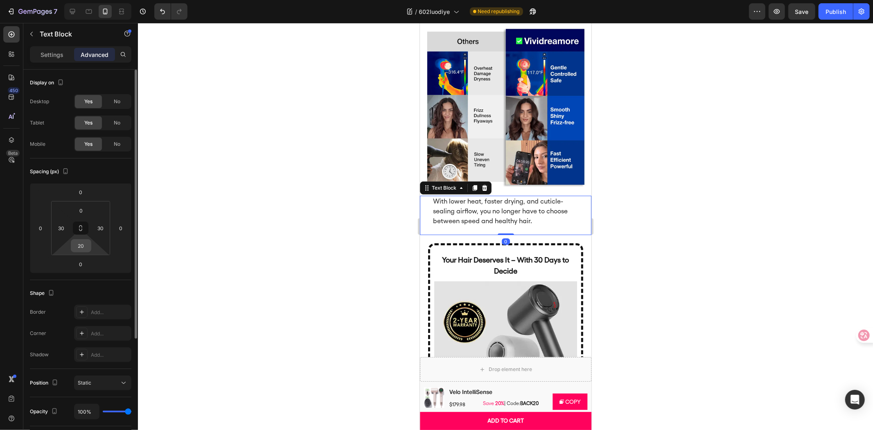
click at [82, 240] on input "20" at bounding box center [81, 245] width 16 height 12
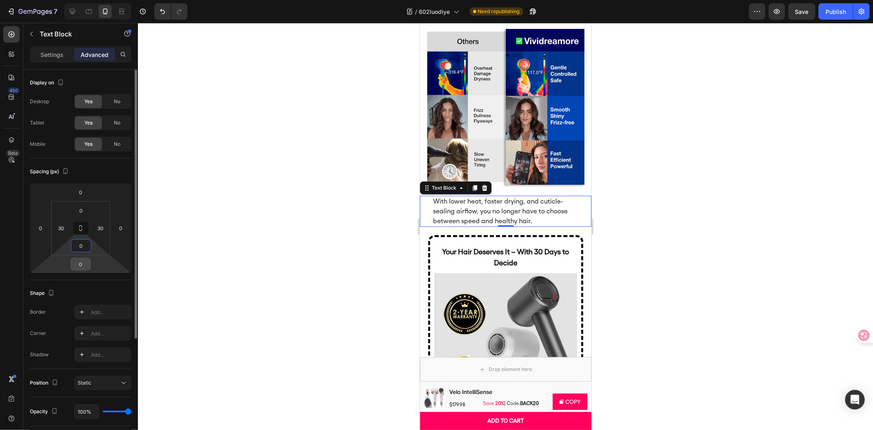
type input "0"
click at [82, 260] on input "0" at bounding box center [80, 264] width 16 height 12
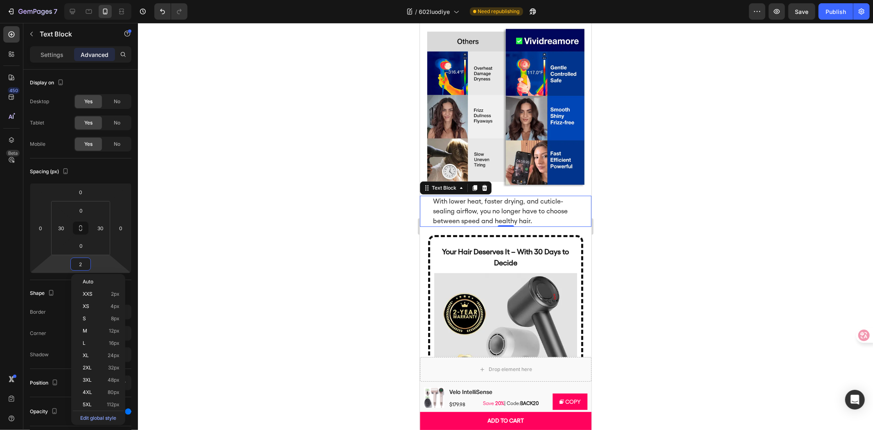
type input "20"
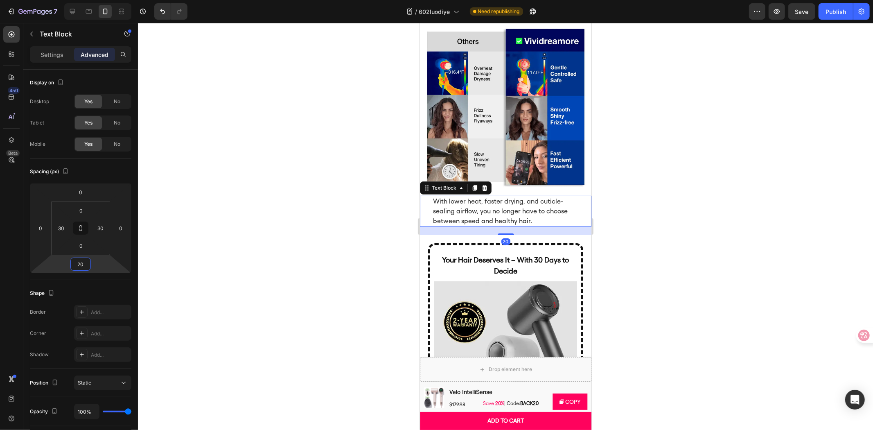
click at [314, 217] on div at bounding box center [505, 226] width 735 height 407
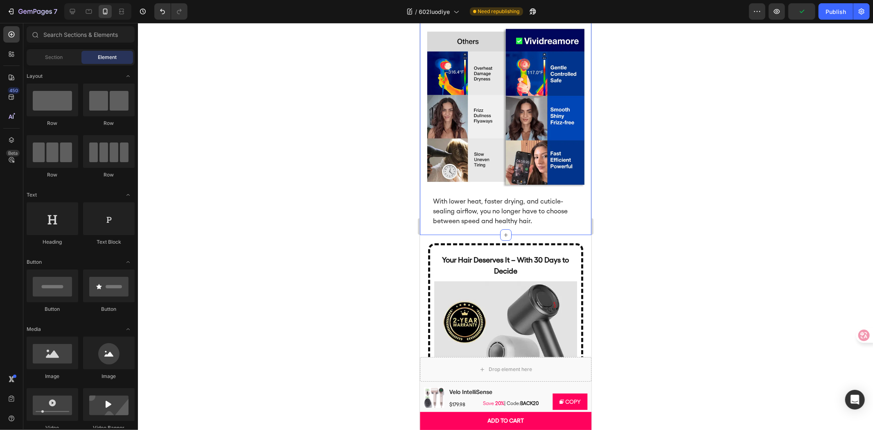
click at [483, 222] on div "Image With lower heat, faster drying, and cuticle-sealing airflow, you no longe…" at bounding box center [506, 130] width 172 height 208
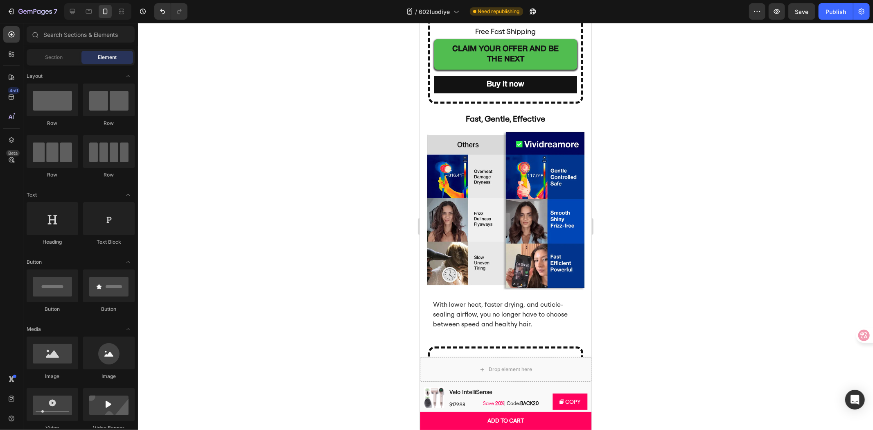
scroll to position [2627, 0]
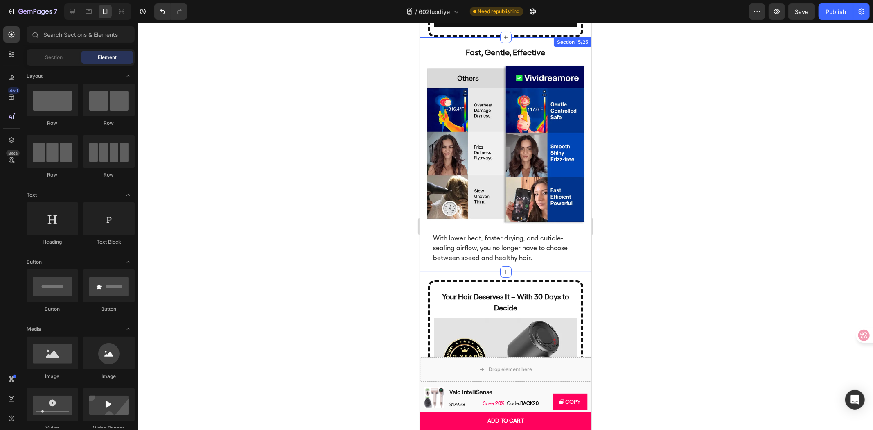
click at [561, 257] on div "Image With lower heat, faster drying, and cuticle-sealing airflow, you no longe…" at bounding box center [506, 167] width 172 height 208
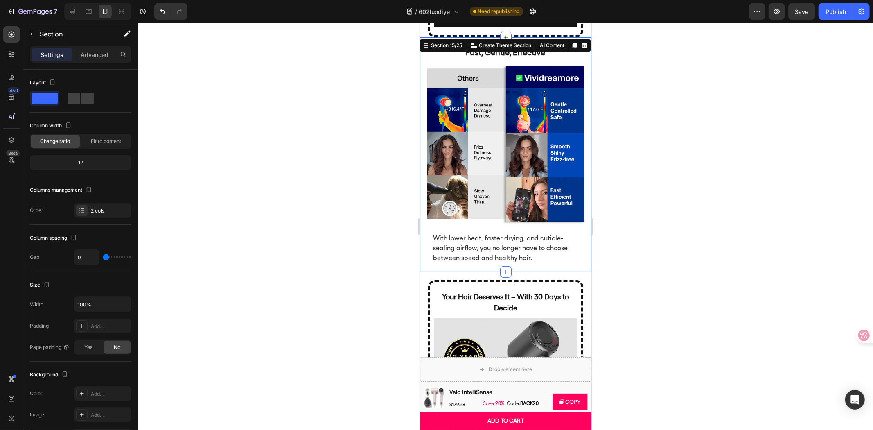
click at [728, 215] on div at bounding box center [505, 226] width 735 height 407
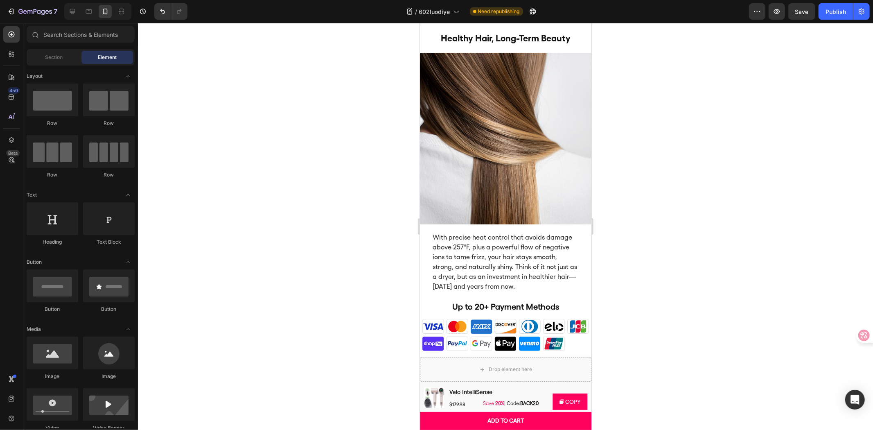
scroll to position [2991, 0]
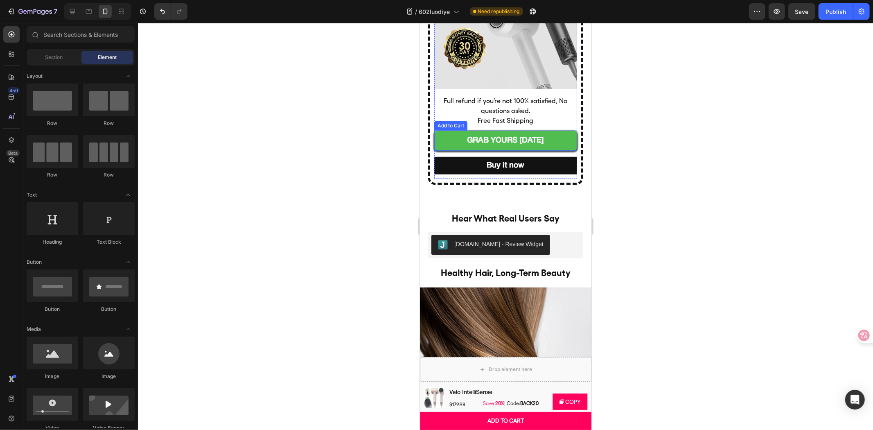
click at [553, 132] on button "Grab Yours [DATE]" at bounding box center [505, 140] width 143 height 20
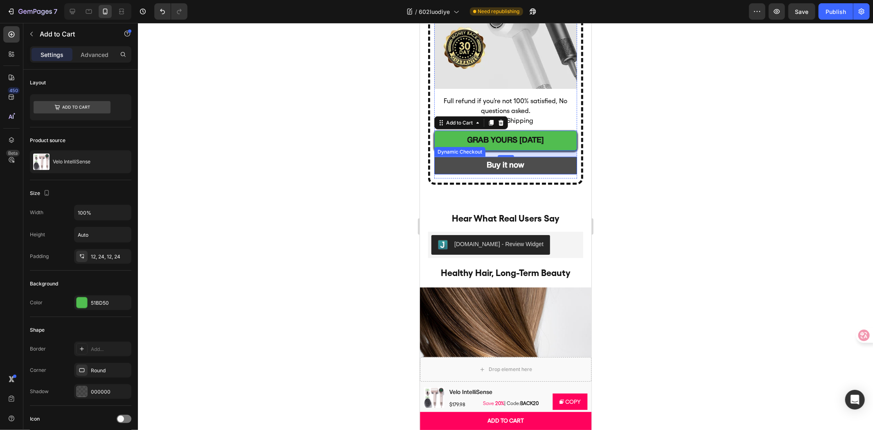
click at [467, 156] on button "Buy it now" at bounding box center [505, 165] width 143 height 18
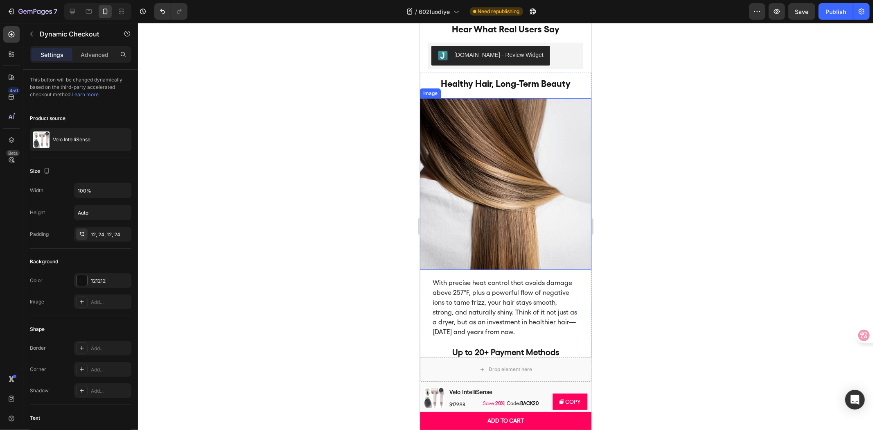
scroll to position [3036, 0]
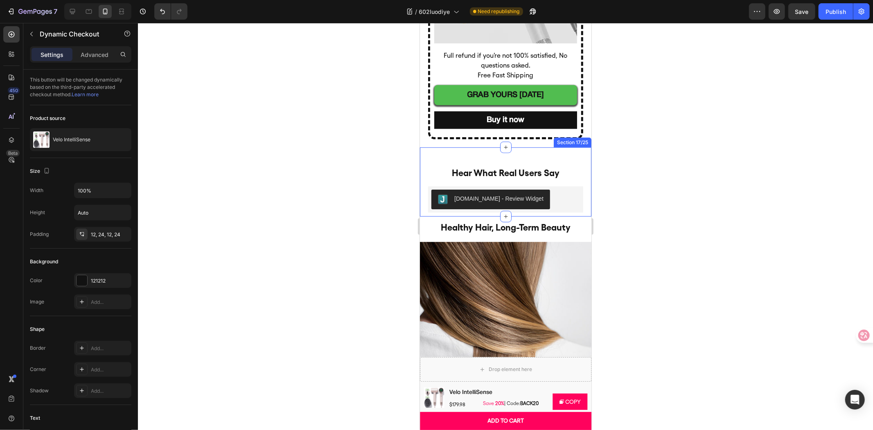
click at [576, 147] on div "hear what real users say Heading [DOMAIN_NAME] - Review Widget [DOMAIN_NAME] Pr…" at bounding box center [506, 181] width 172 height 69
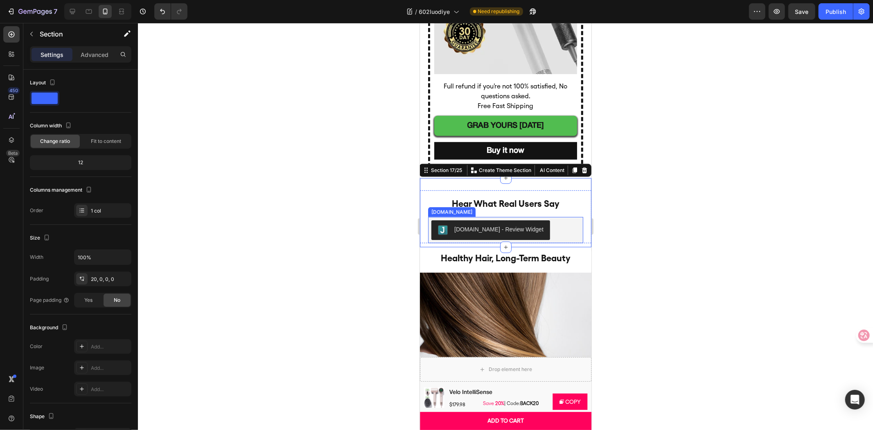
scroll to position [2945, 0]
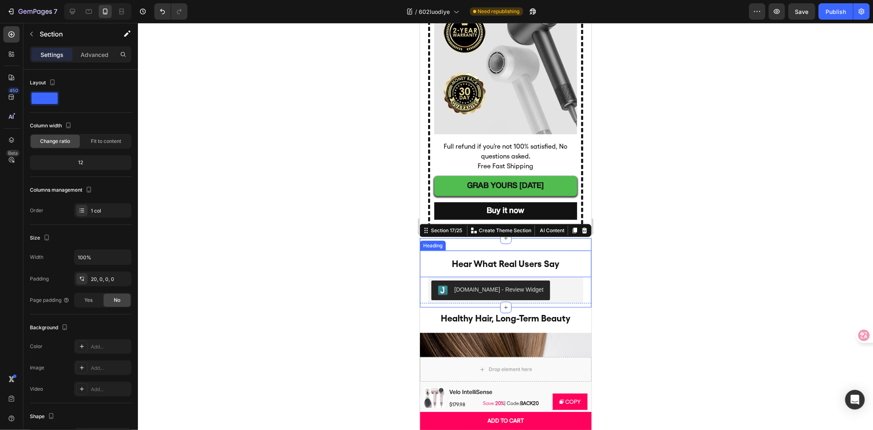
click at [512, 250] on h2 "hear what real users say" at bounding box center [506, 263] width 172 height 27
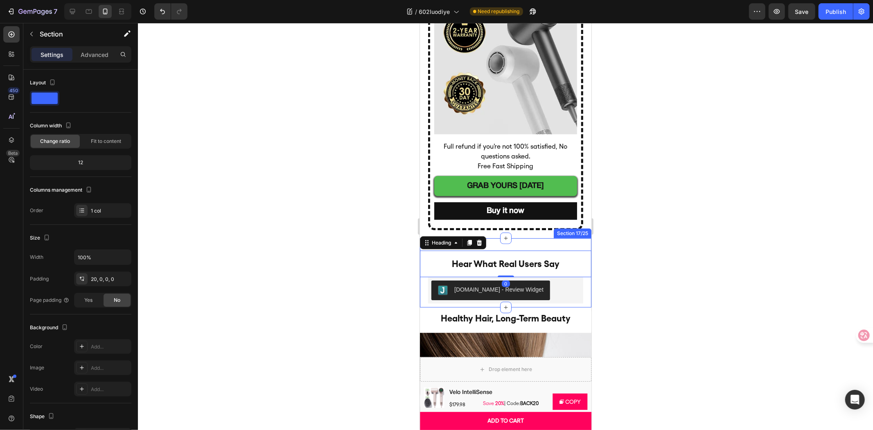
click at [518, 238] on div "hear what real users say Heading 0 [DOMAIN_NAME] - Review Widget [DOMAIN_NAME] …" at bounding box center [506, 272] width 172 height 69
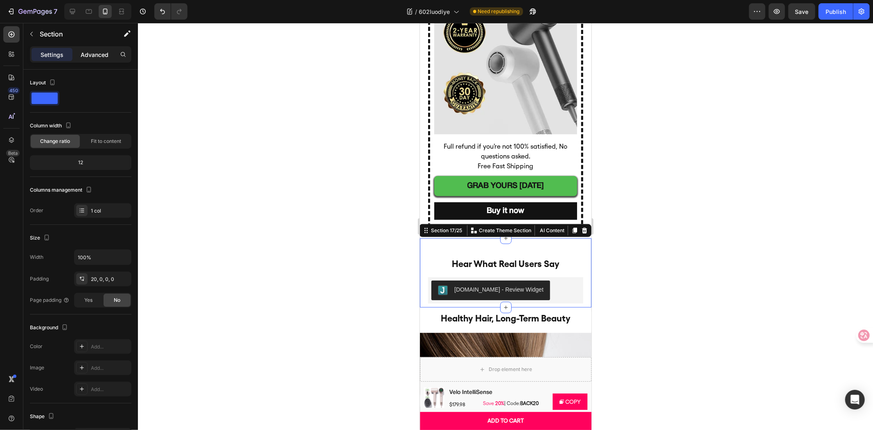
click at [92, 54] on p "Advanced" at bounding box center [95, 54] width 28 height 9
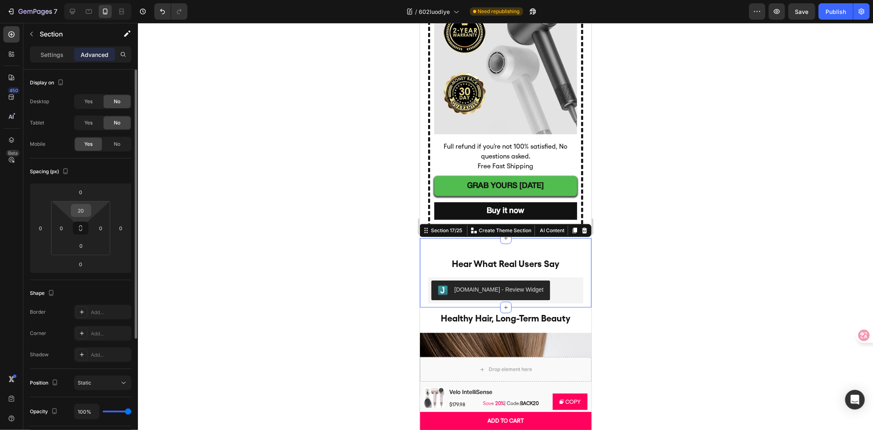
click at [82, 210] on input "20" at bounding box center [81, 210] width 16 height 12
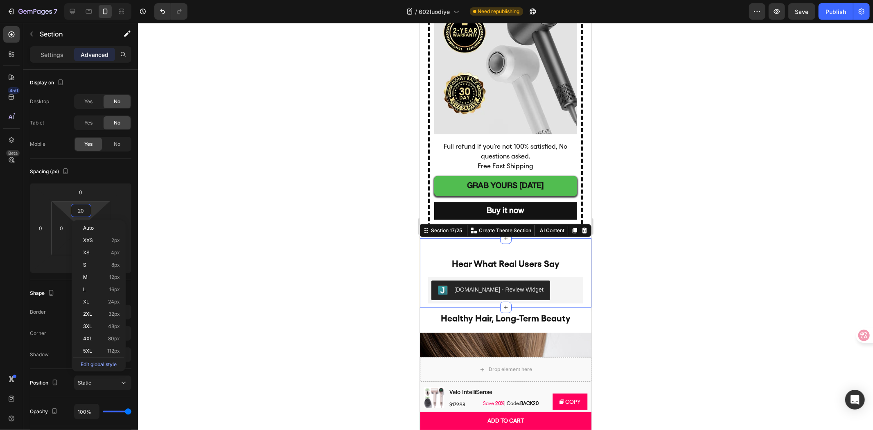
click at [329, 174] on div at bounding box center [505, 226] width 735 height 407
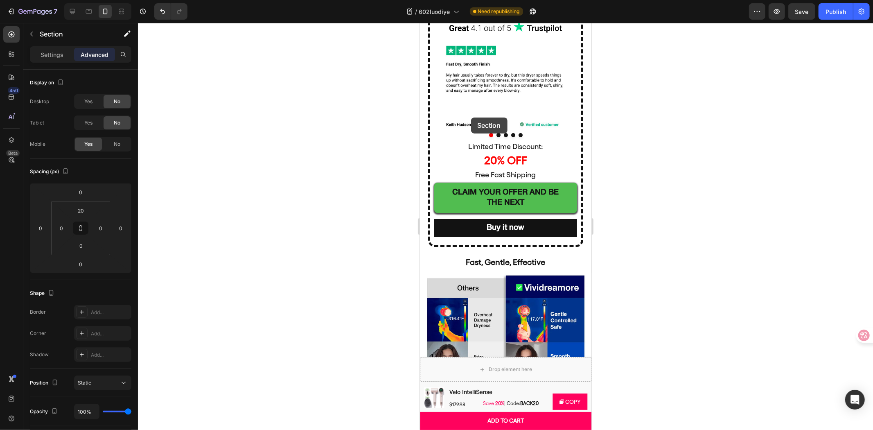
scroll to position [2399, 0]
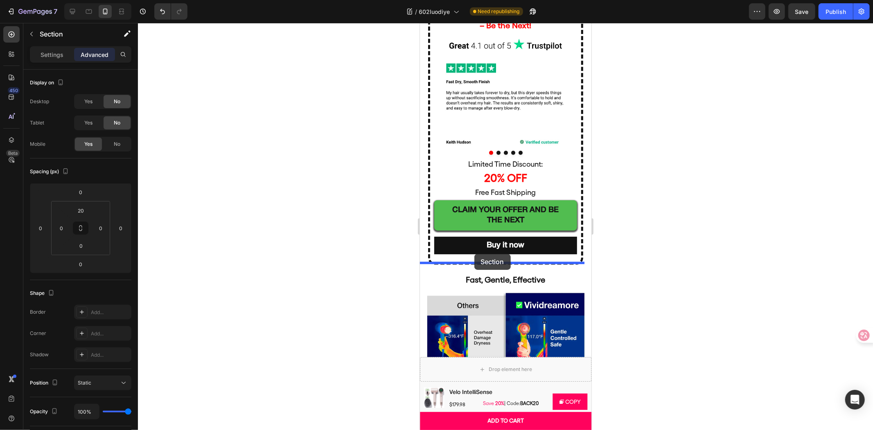
drag, startPoint x: 452, startPoint y: 232, endPoint x: 474, endPoint y: 253, distance: 30.7
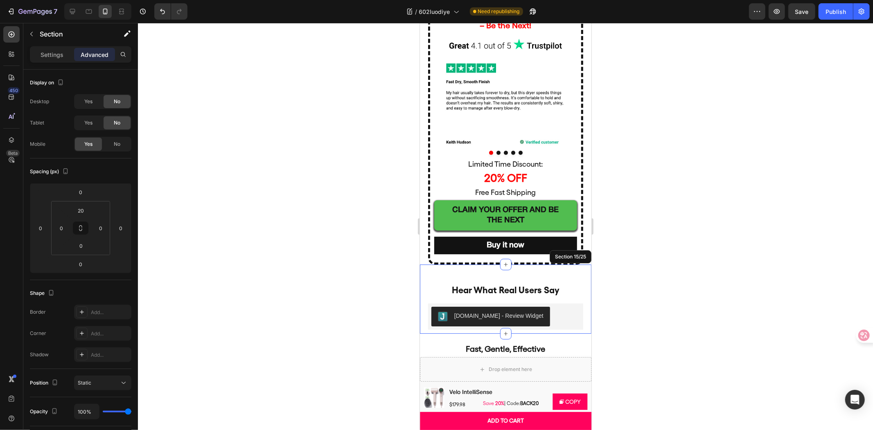
click at [715, 242] on div at bounding box center [505, 226] width 735 height 407
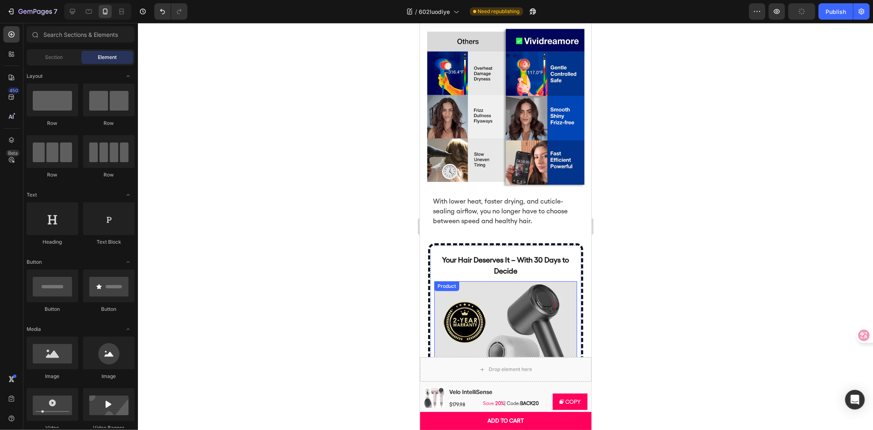
scroll to position [2627, 0]
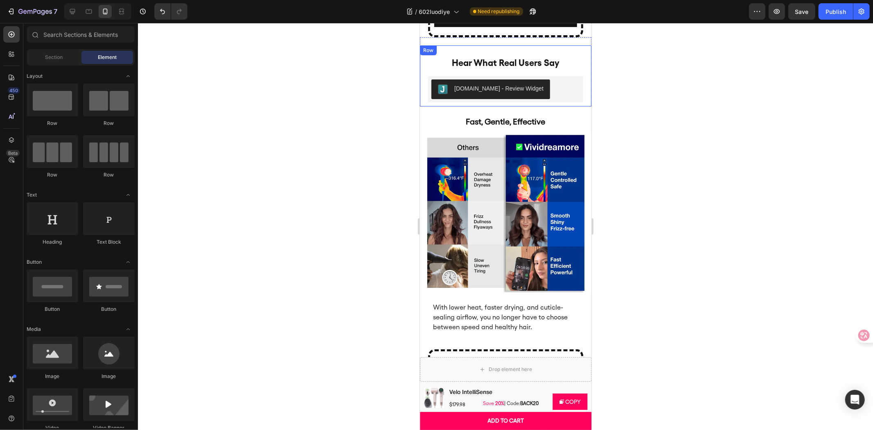
click at [583, 101] on div "hear what real users say Heading [DOMAIN_NAME] - Review Widget [DOMAIN_NAME] Pr…" at bounding box center [506, 75] width 172 height 61
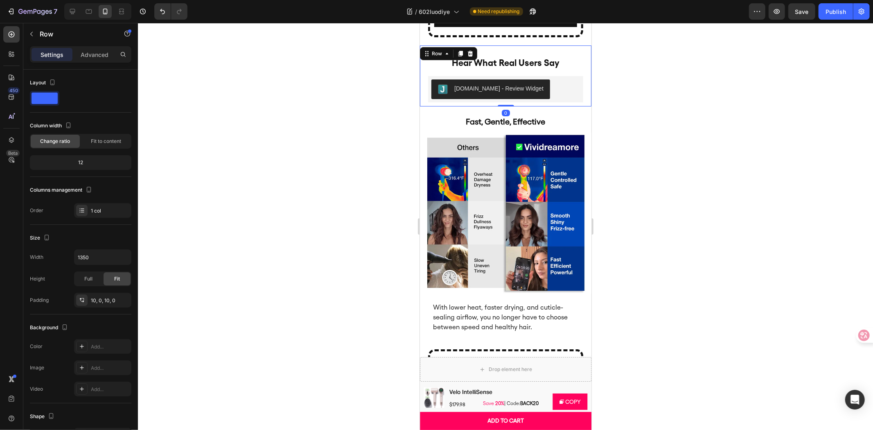
click at [673, 120] on div at bounding box center [505, 226] width 735 height 407
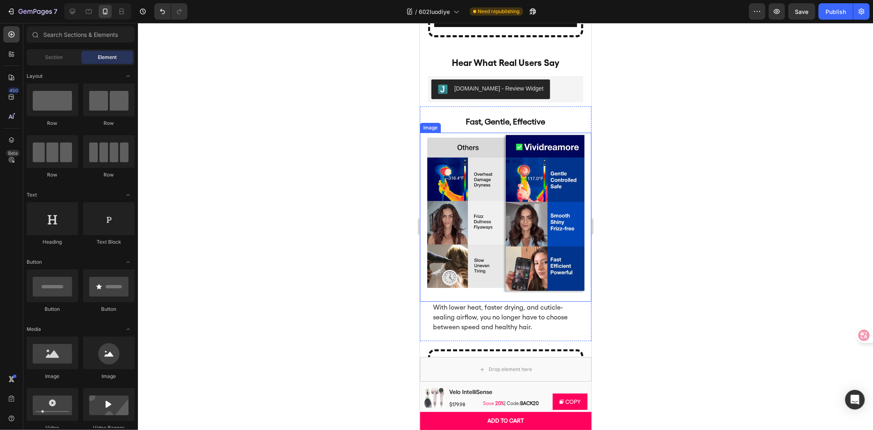
scroll to position [2490, 0]
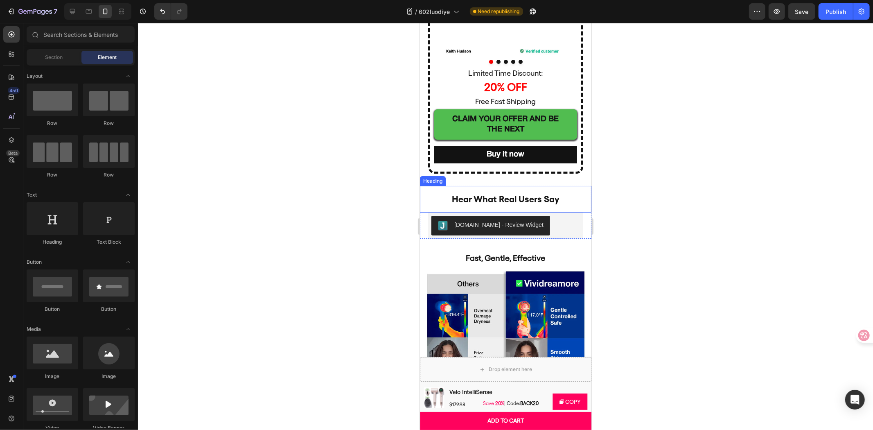
click at [546, 189] on h2 "hear what real users say" at bounding box center [506, 198] width 172 height 27
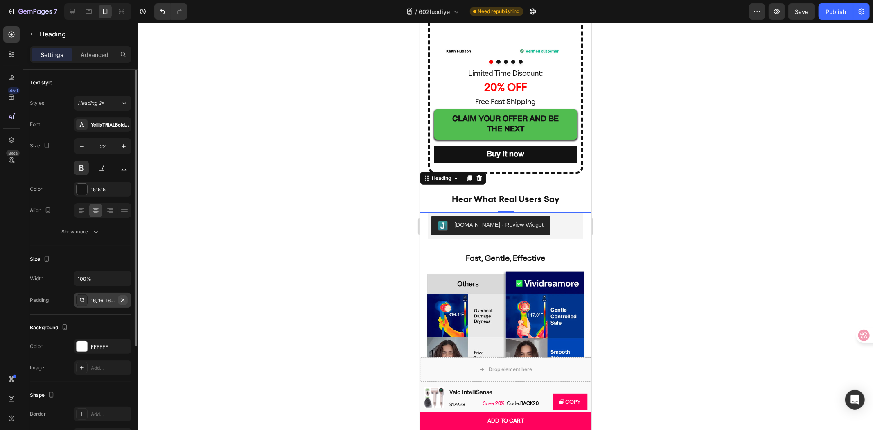
click at [121, 298] on icon "button" at bounding box center [123, 300] width 7 height 7
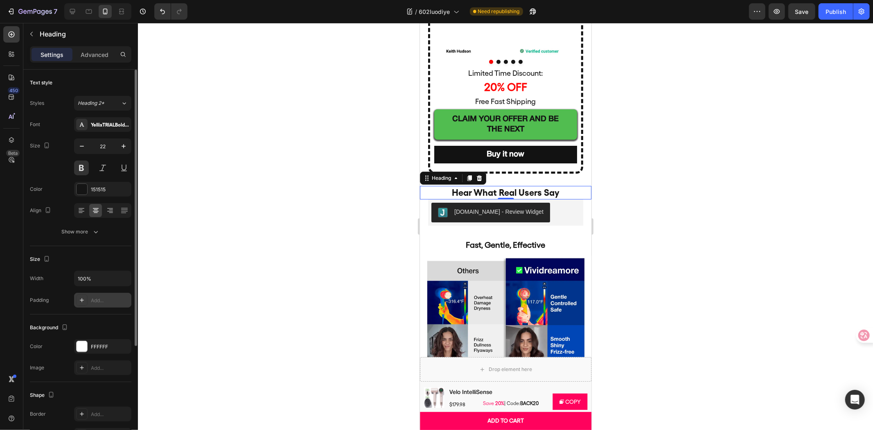
click at [274, 221] on div at bounding box center [505, 226] width 735 height 407
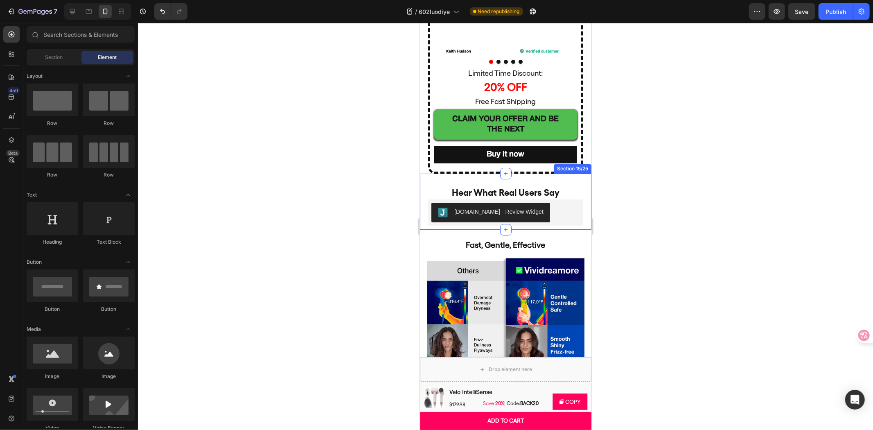
click at [515, 176] on div "hear what real users say Heading [DOMAIN_NAME] - Review Widget [DOMAIN_NAME] Pr…" at bounding box center [506, 201] width 172 height 56
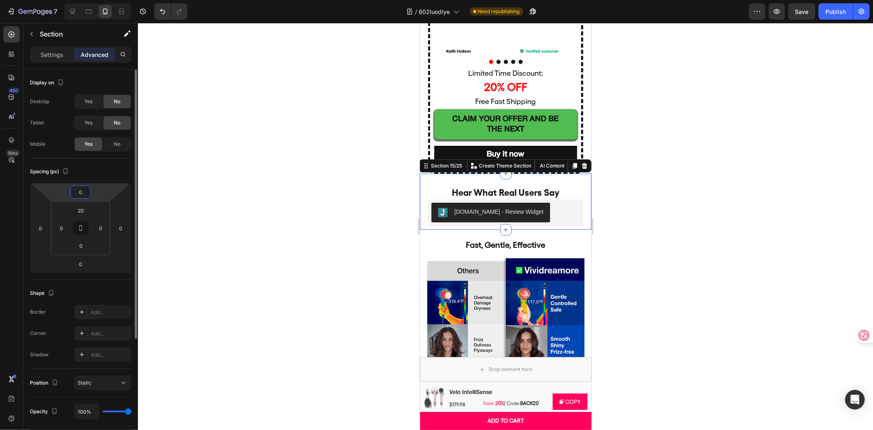
click at [79, 193] on input "0" at bounding box center [80, 192] width 16 height 12
type input "5"
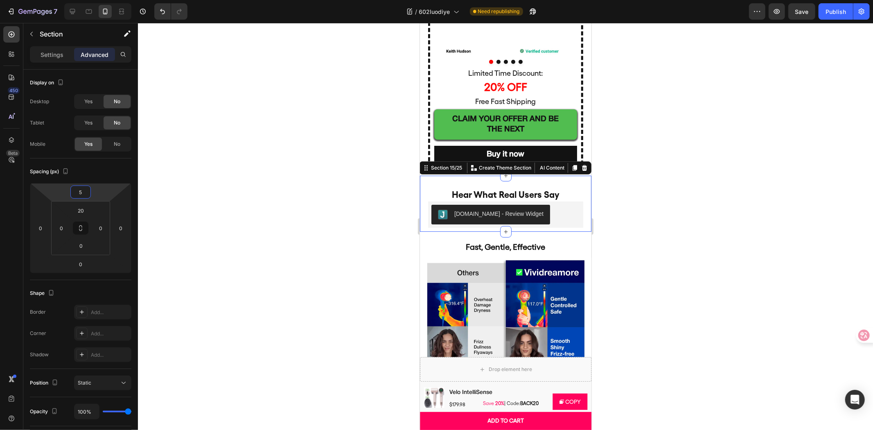
click at [258, 144] on div at bounding box center [505, 226] width 735 height 407
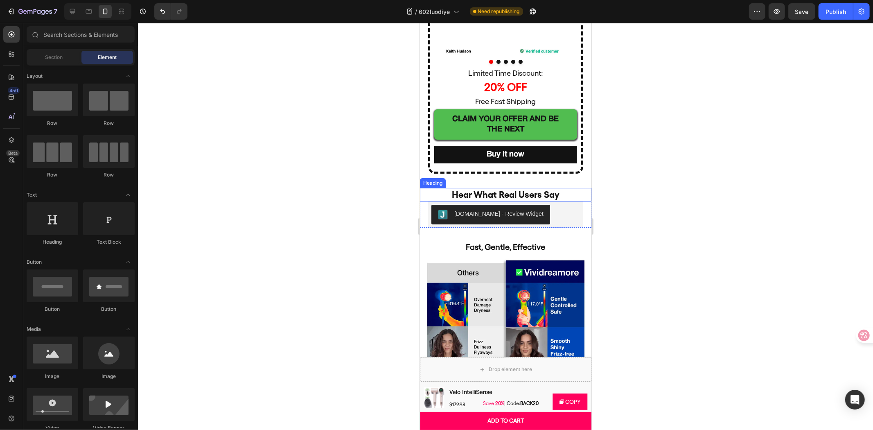
click at [568, 192] on h2 "hear what real users say" at bounding box center [506, 194] width 172 height 14
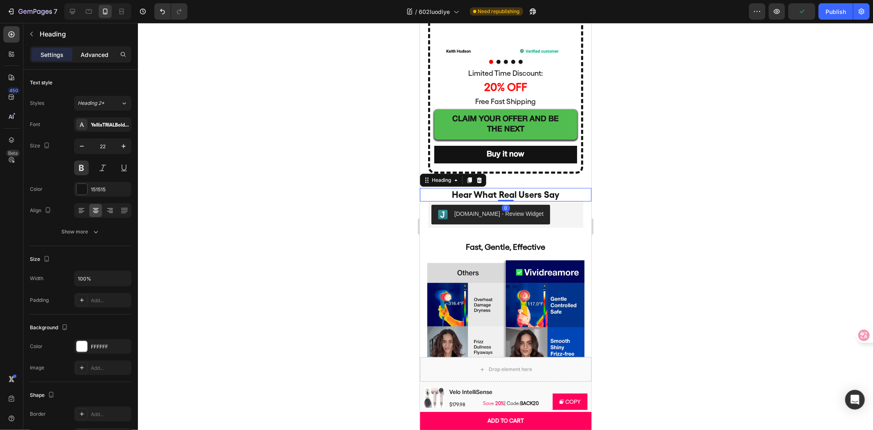
click at [96, 52] on p "Advanced" at bounding box center [95, 54] width 28 height 9
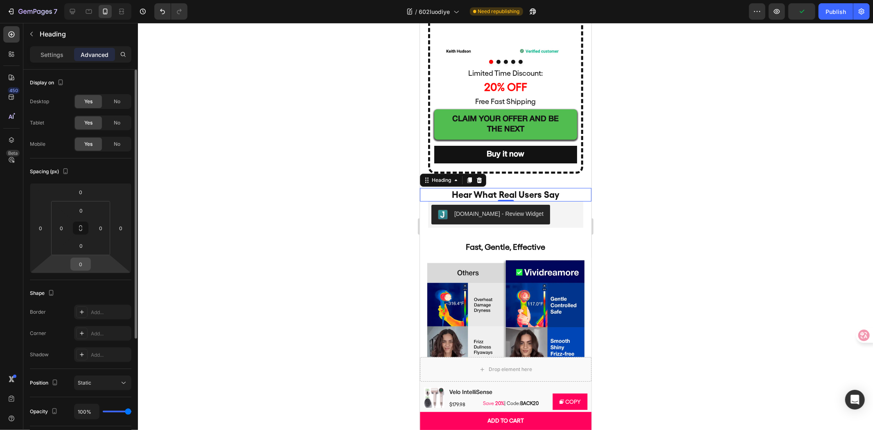
click at [82, 260] on input "0" at bounding box center [80, 264] width 16 height 12
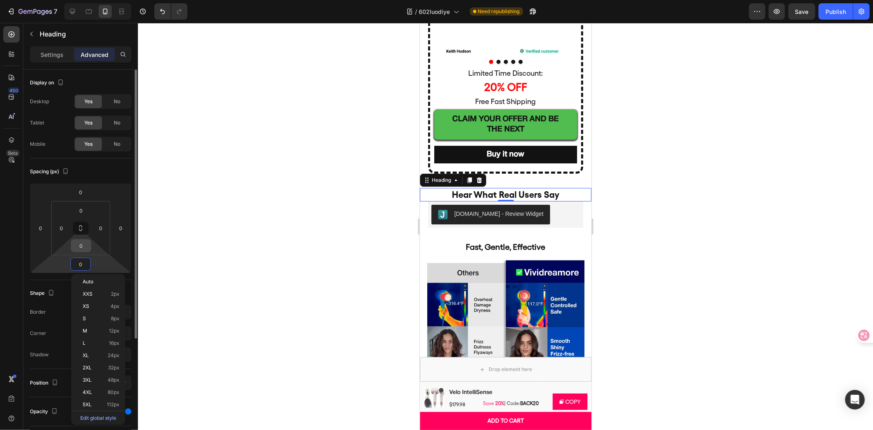
click at [89, 242] on div "0" at bounding box center [81, 245] width 20 height 13
click at [85, 243] on input "0" at bounding box center [81, 245] width 16 height 12
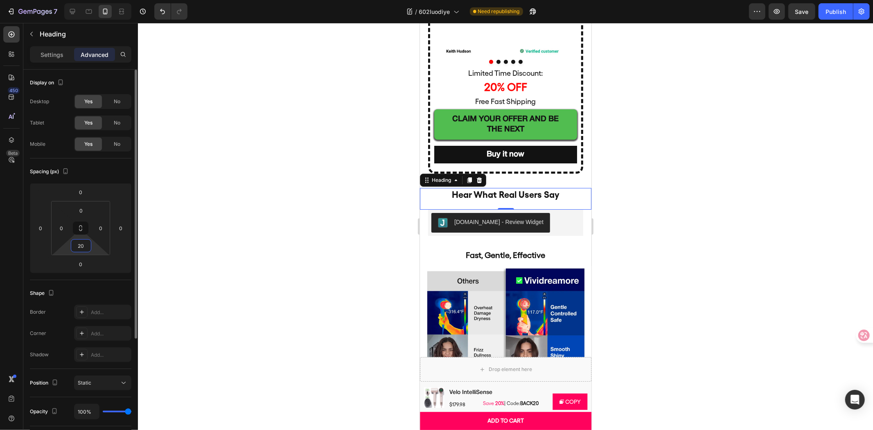
click at [79, 248] on input "20" at bounding box center [81, 245] width 16 height 12
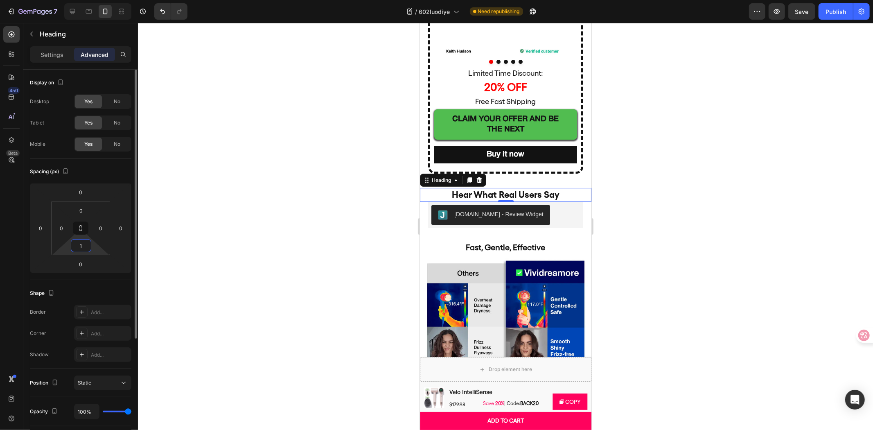
type input "10"
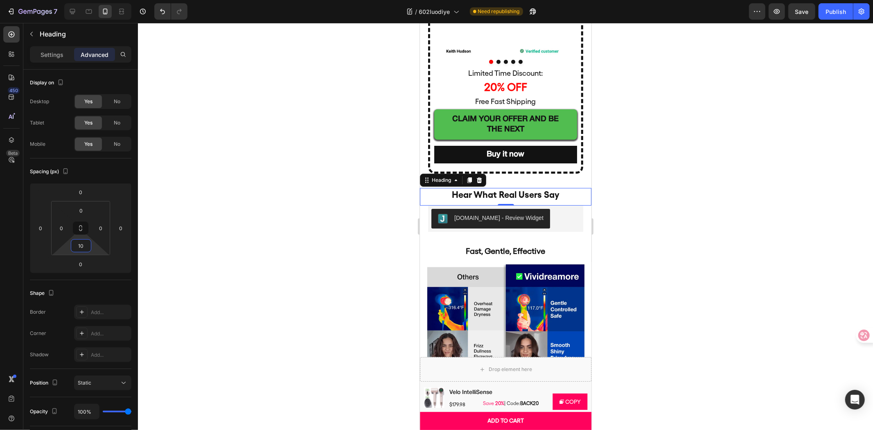
click at [309, 126] on div at bounding box center [505, 226] width 735 height 407
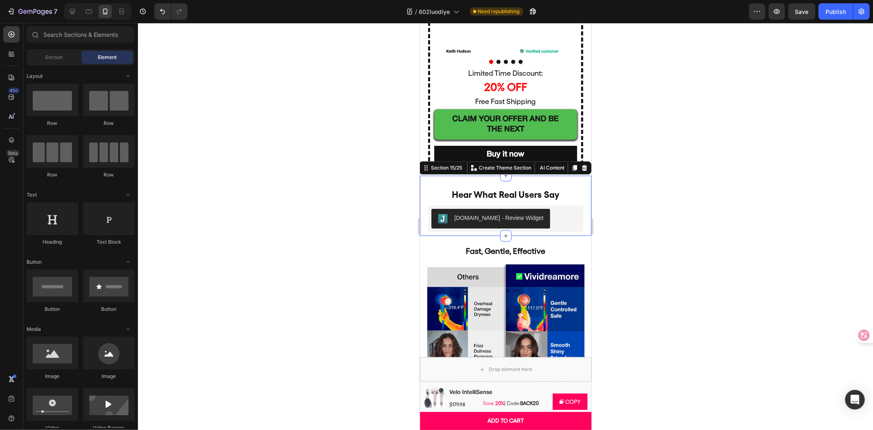
click at [567, 178] on div "hear what real users say Heading [DOMAIN_NAME] - Review Widget [DOMAIN_NAME] Pr…" at bounding box center [506, 205] width 172 height 60
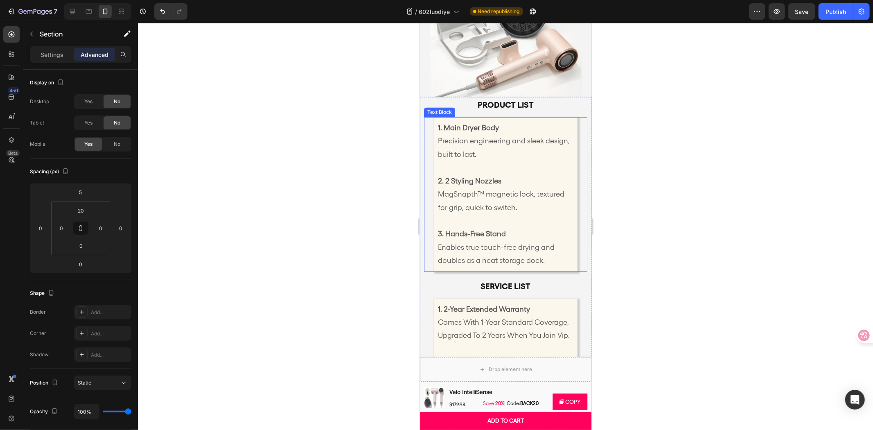
scroll to position [3855, 0]
click at [533, 101] on p "Product list" at bounding box center [505, 105] width 142 height 15
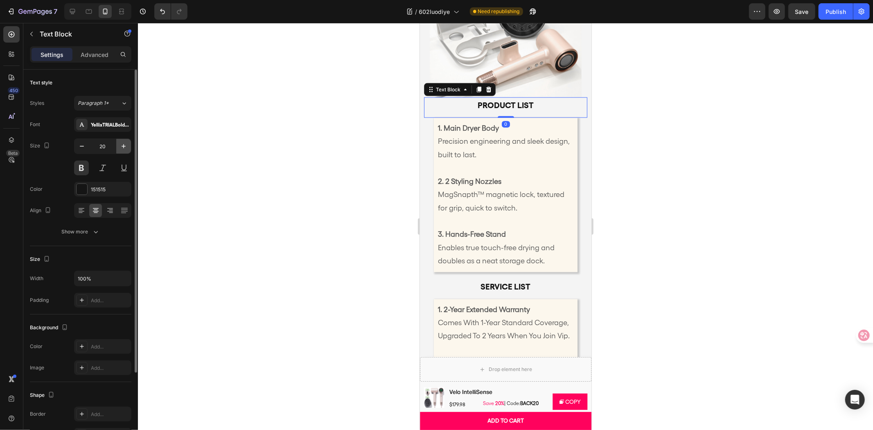
click at [124, 144] on icon "button" at bounding box center [124, 146] width 8 height 8
type input "24"
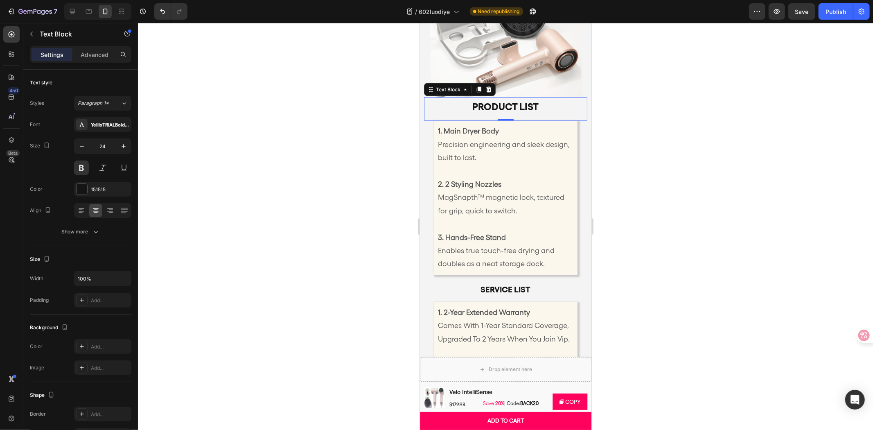
click at [179, 150] on div at bounding box center [505, 226] width 735 height 407
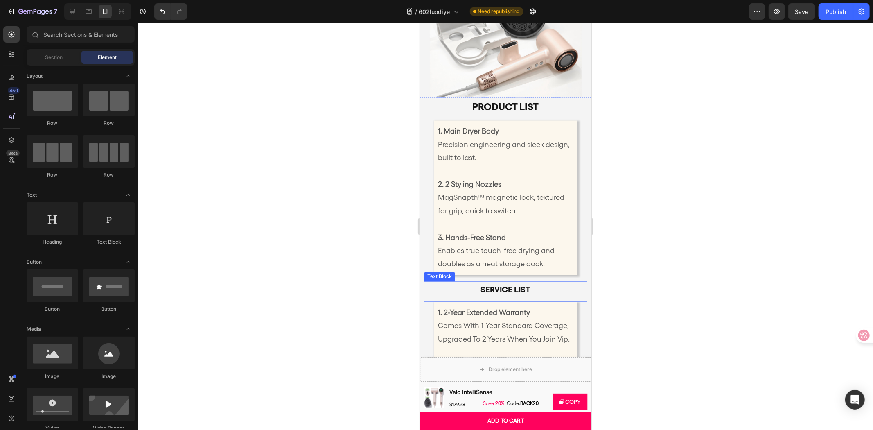
click at [517, 282] on p "service list" at bounding box center [505, 289] width 142 height 15
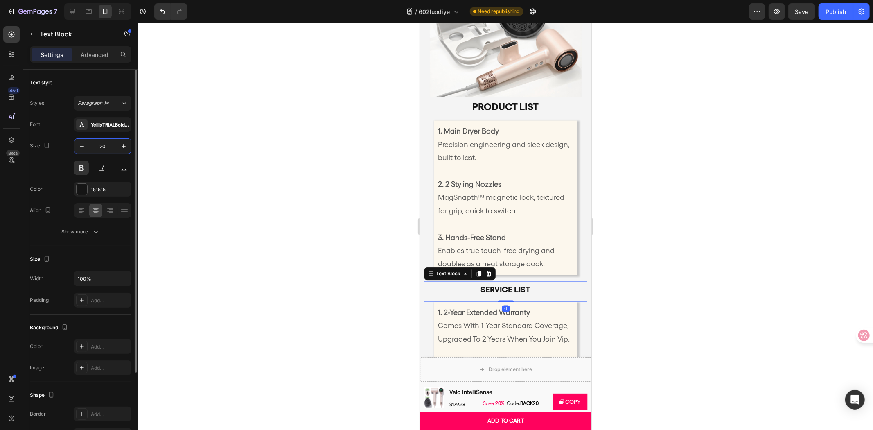
click at [108, 142] on input "20" at bounding box center [102, 146] width 27 height 15
type input "24"
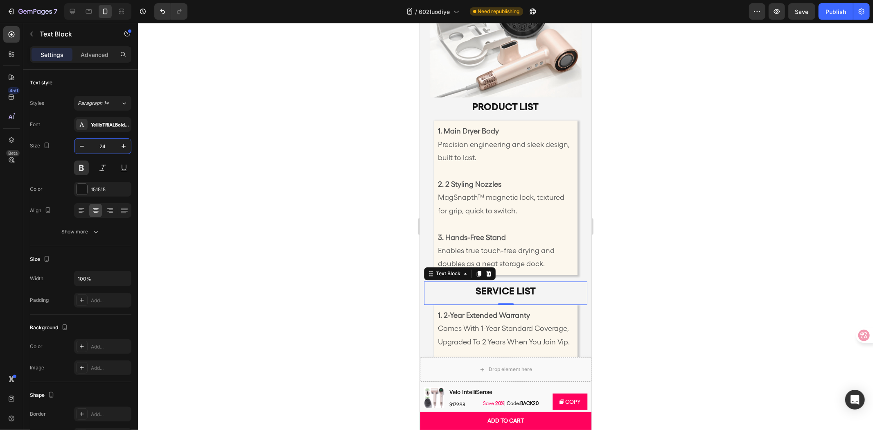
click at [260, 131] on div at bounding box center [505, 226] width 735 height 407
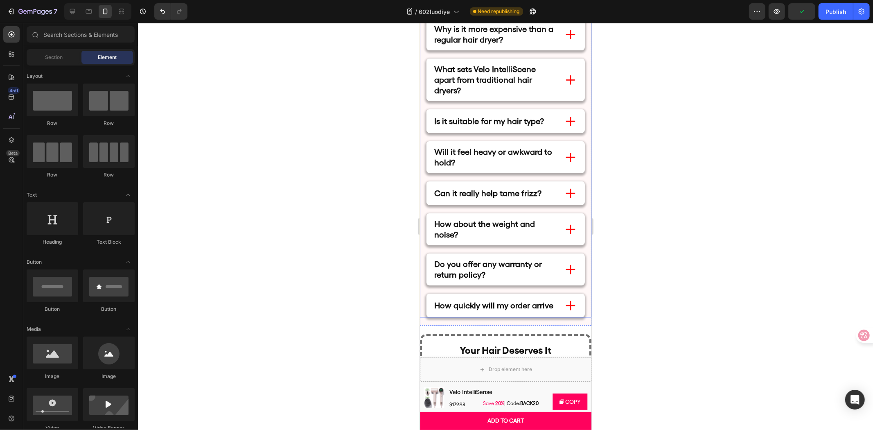
scroll to position [4355, 0]
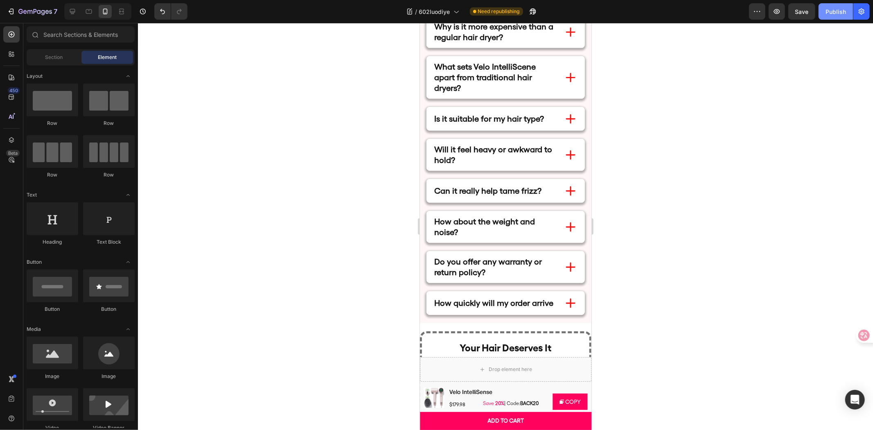
click at [844, 6] on button "Publish" at bounding box center [836, 11] width 34 height 16
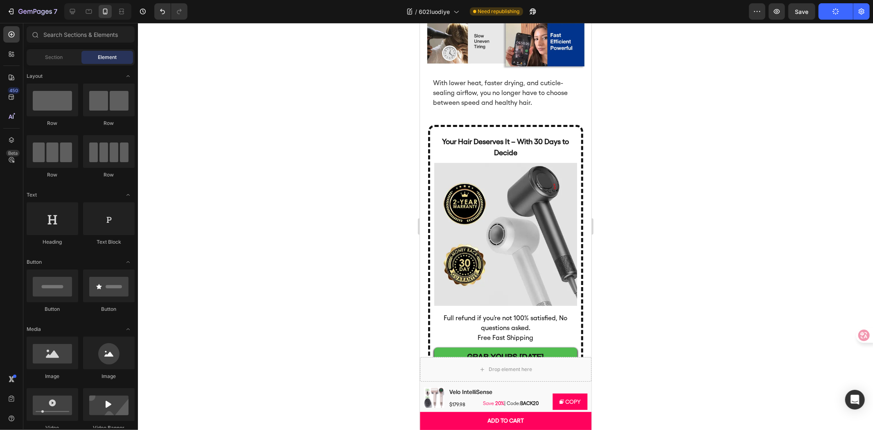
scroll to position [2672, 0]
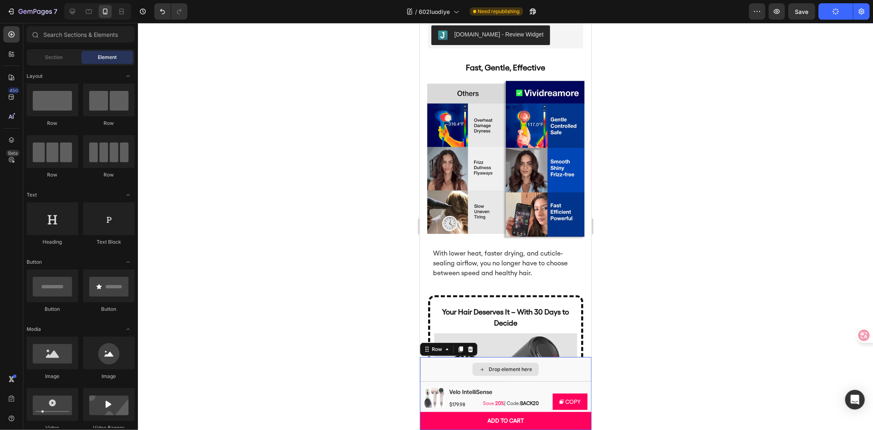
click at [441, 361] on div "Drop element here" at bounding box center [506, 369] width 172 height 25
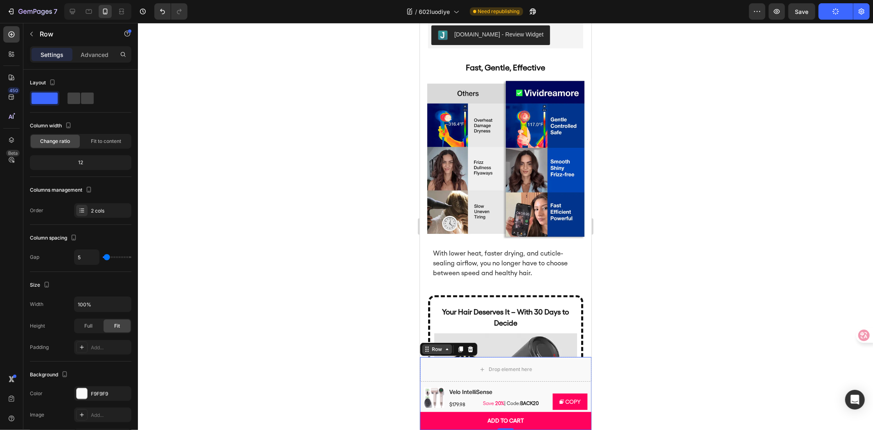
click at [435, 352] on div "Row" at bounding box center [437, 348] width 14 height 7
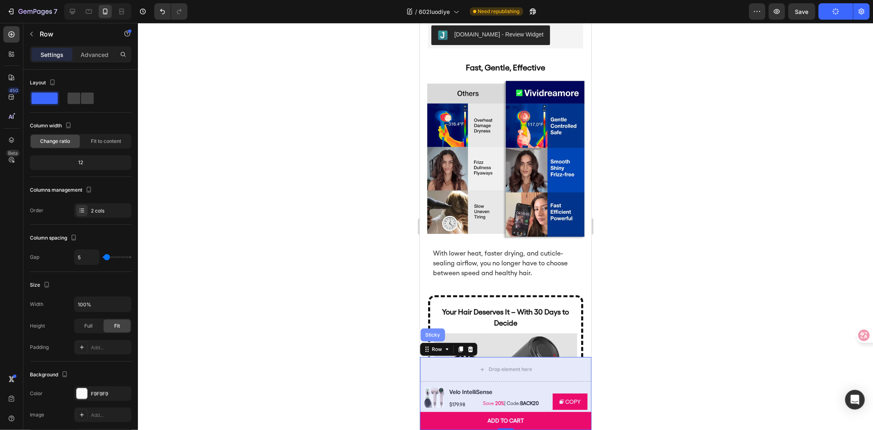
click at [434, 338] on div "Sticky" at bounding box center [432, 334] width 25 height 13
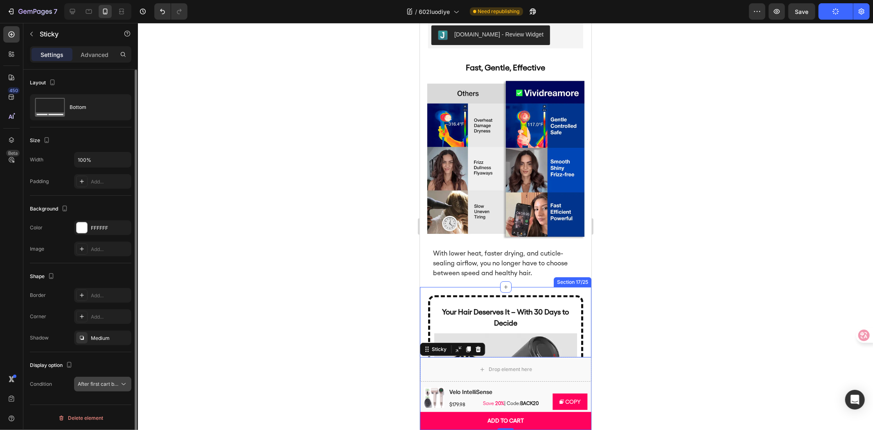
click at [95, 377] on button "After first cart button" at bounding box center [102, 384] width 57 height 15
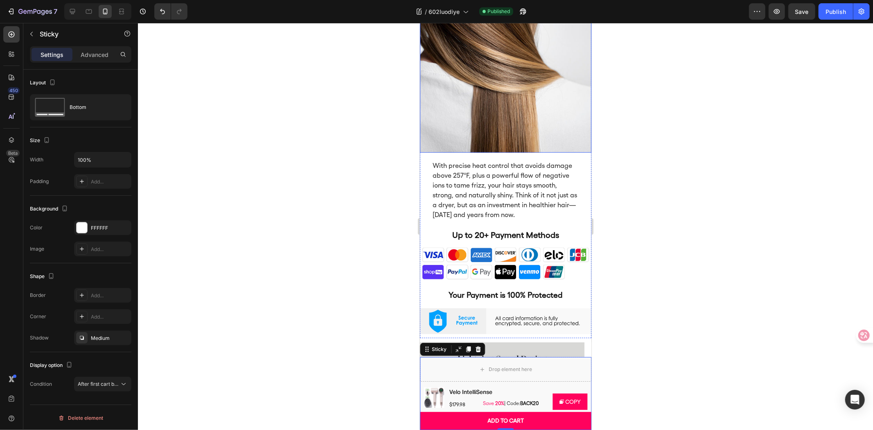
scroll to position [3354, 0]
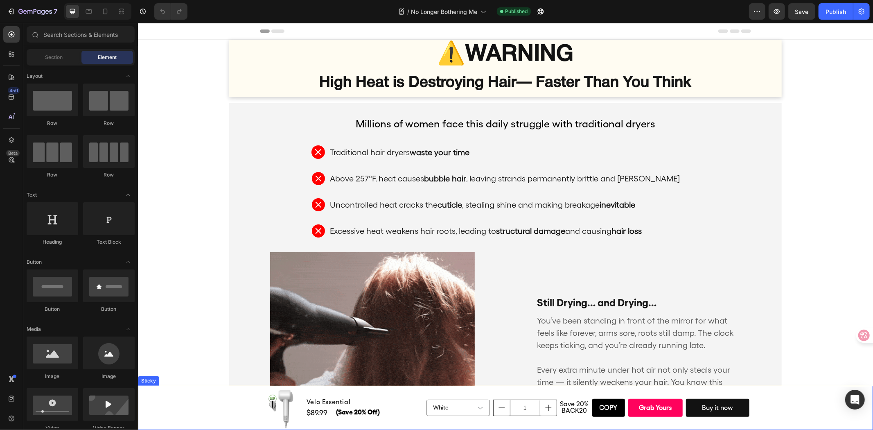
click at [218, 413] on div "Product Images Velo Essential Product Title $89.99 (P) Price (P) Price (Save 20…" at bounding box center [505, 407] width 735 height 44
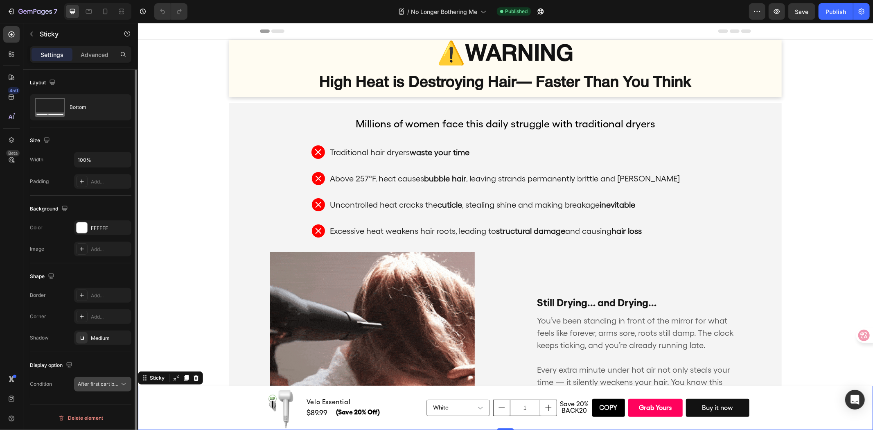
click at [84, 388] on div "After first cart button" at bounding box center [103, 384] width 50 height 8
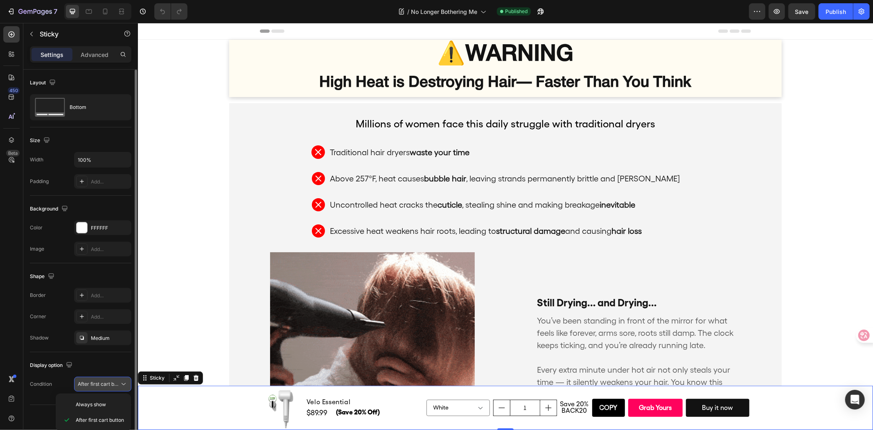
click at [84, 388] on div "After first cart button" at bounding box center [103, 384] width 50 height 8
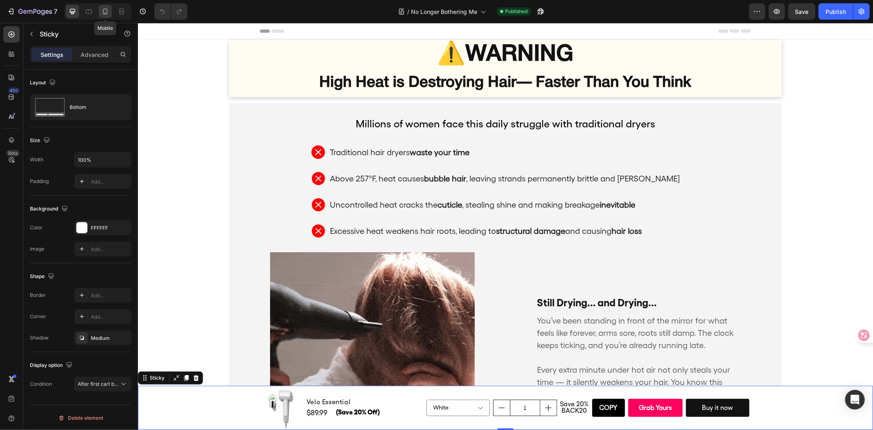
click at [105, 10] on icon at bounding box center [105, 11] width 8 height 8
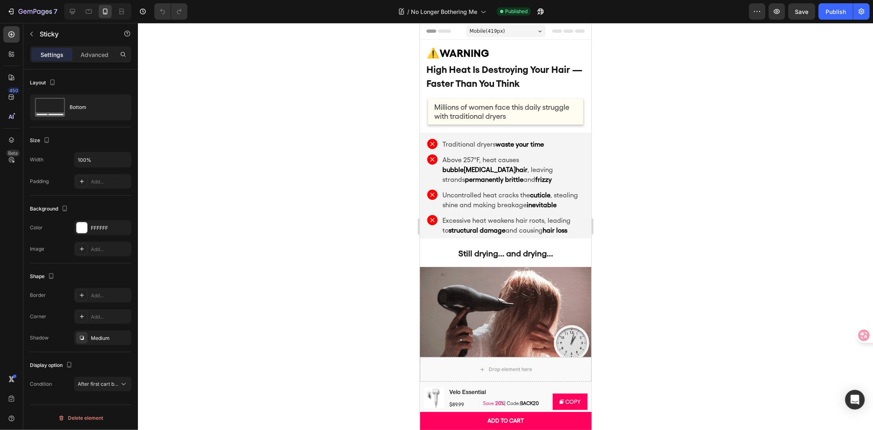
click at [267, 201] on div at bounding box center [505, 226] width 735 height 407
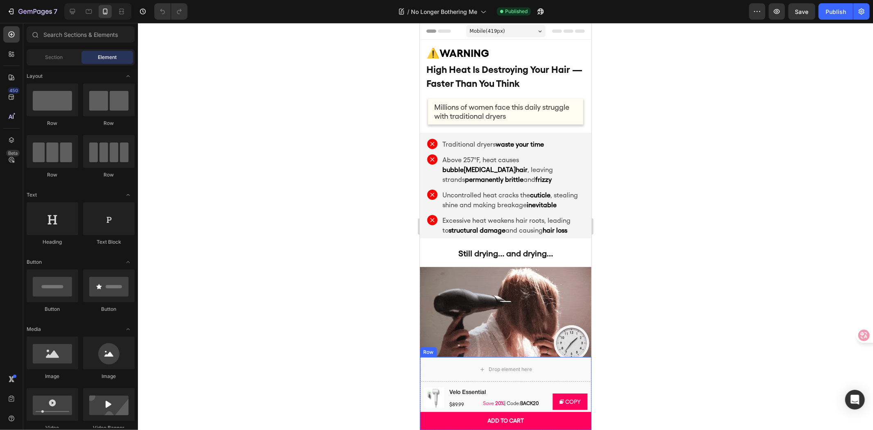
click at [517, 381] on div "Drop element here Product Images Velo Essential Product Title Row $89.99 Produc…" at bounding box center [506, 393] width 172 height 73
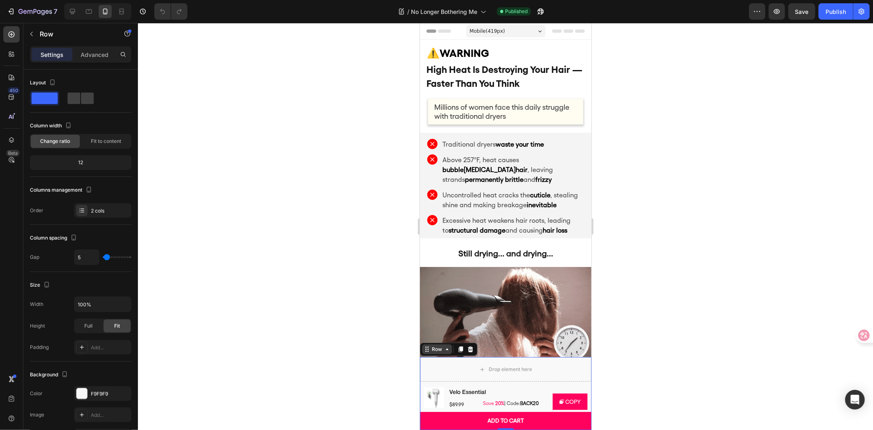
click at [433, 348] on div "Row" at bounding box center [437, 348] width 14 height 7
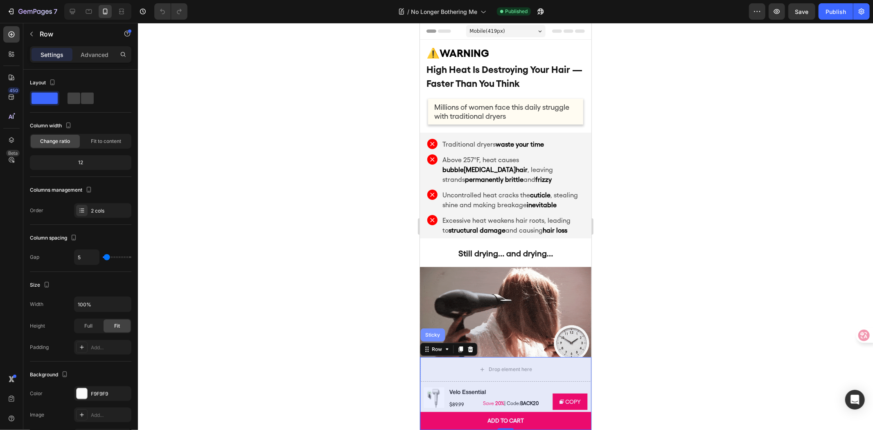
click at [431, 335] on div "Sticky" at bounding box center [432, 334] width 18 height 5
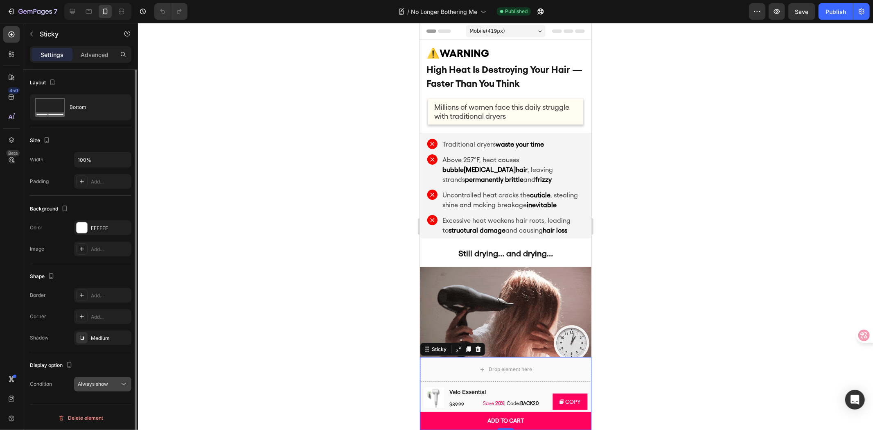
click at [104, 379] on button "Always show" at bounding box center [102, 384] width 57 height 15
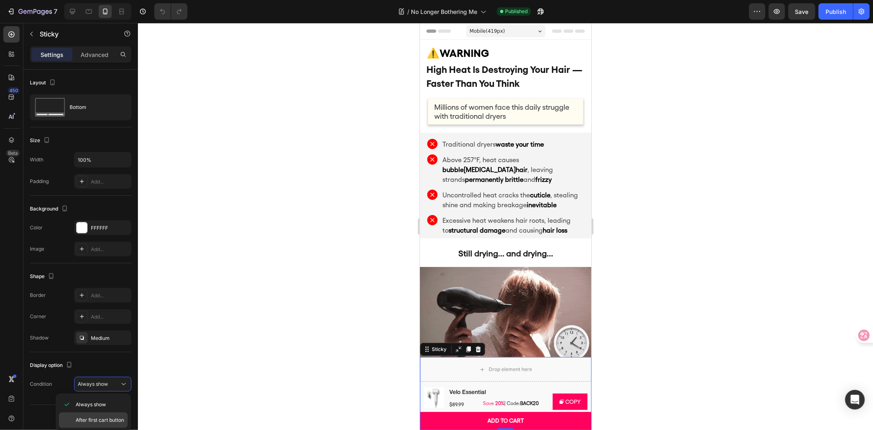
click at [97, 413] on div "After first cart button" at bounding box center [93, 420] width 69 height 16
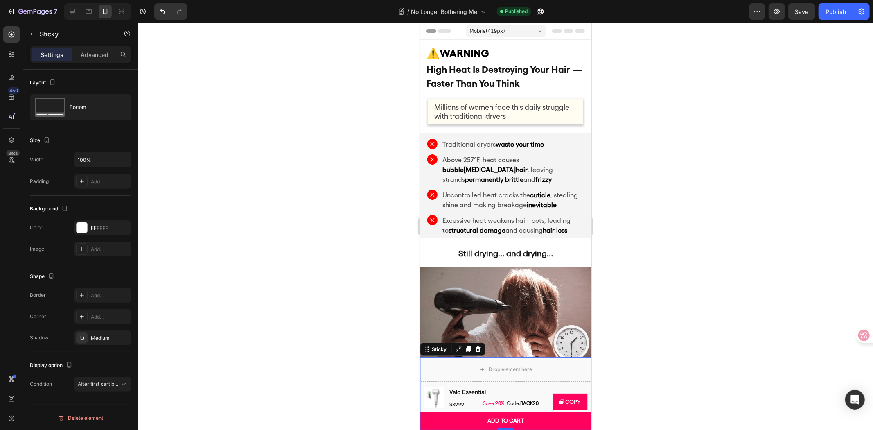
click at [834, 38] on div at bounding box center [505, 226] width 735 height 407
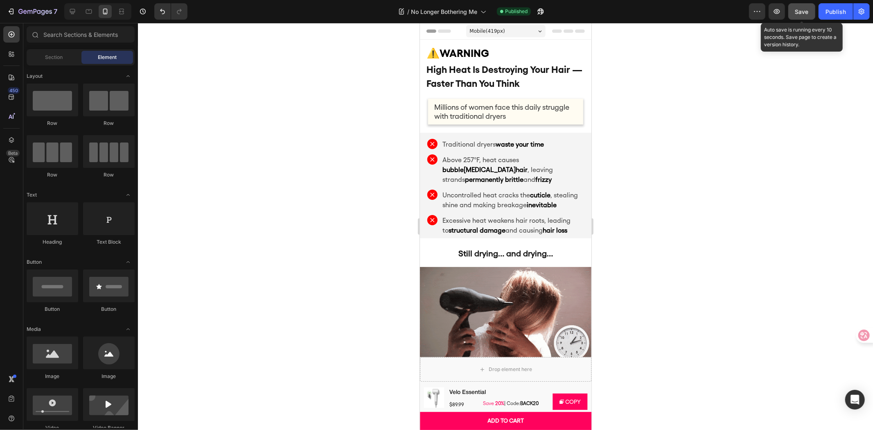
click at [800, 14] on div "Save" at bounding box center [802, 11] width 14 height 9
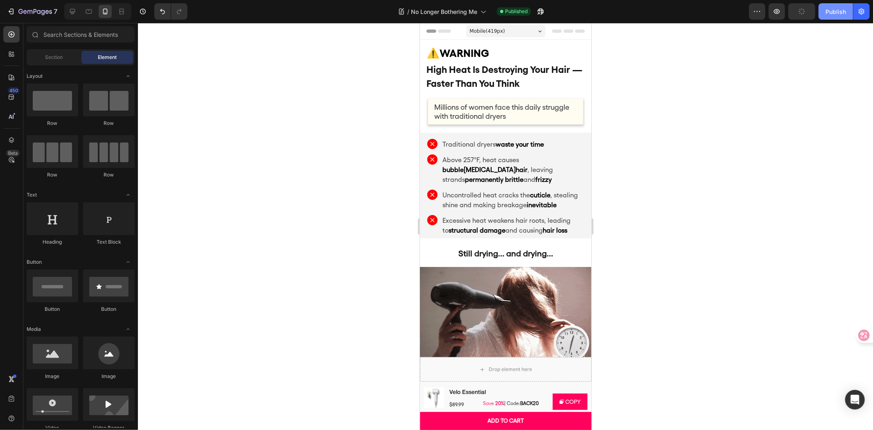
click at [844, 12] on div "Publish" at bounding box center [836, 11] width 20 height 9
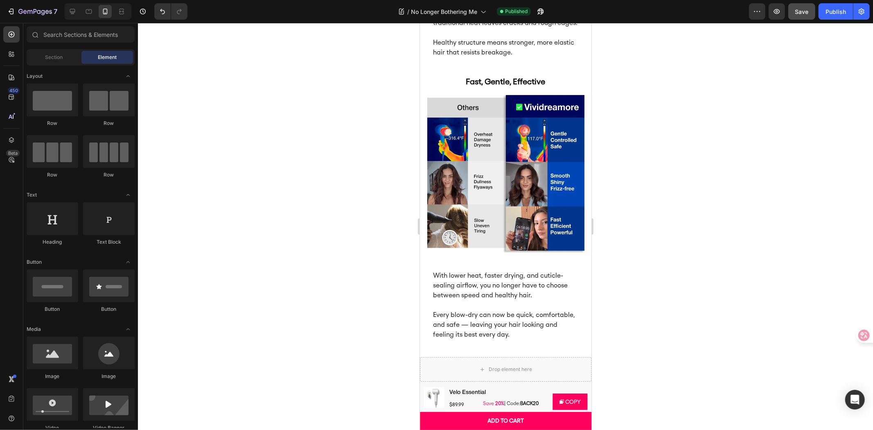
scroll to position [1637, 0]
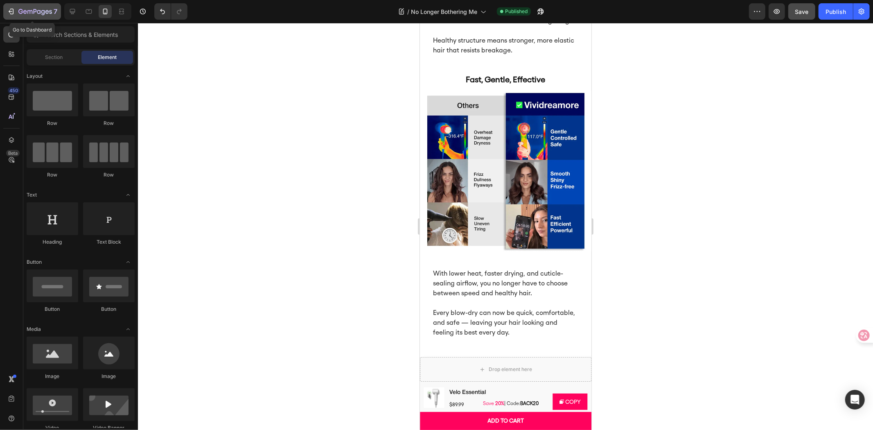
click at [38, 10] on icon "button" at bounding box center [39, 12] width 4 height 4
